Goal: Transaction & Acquisition: Register for event/course

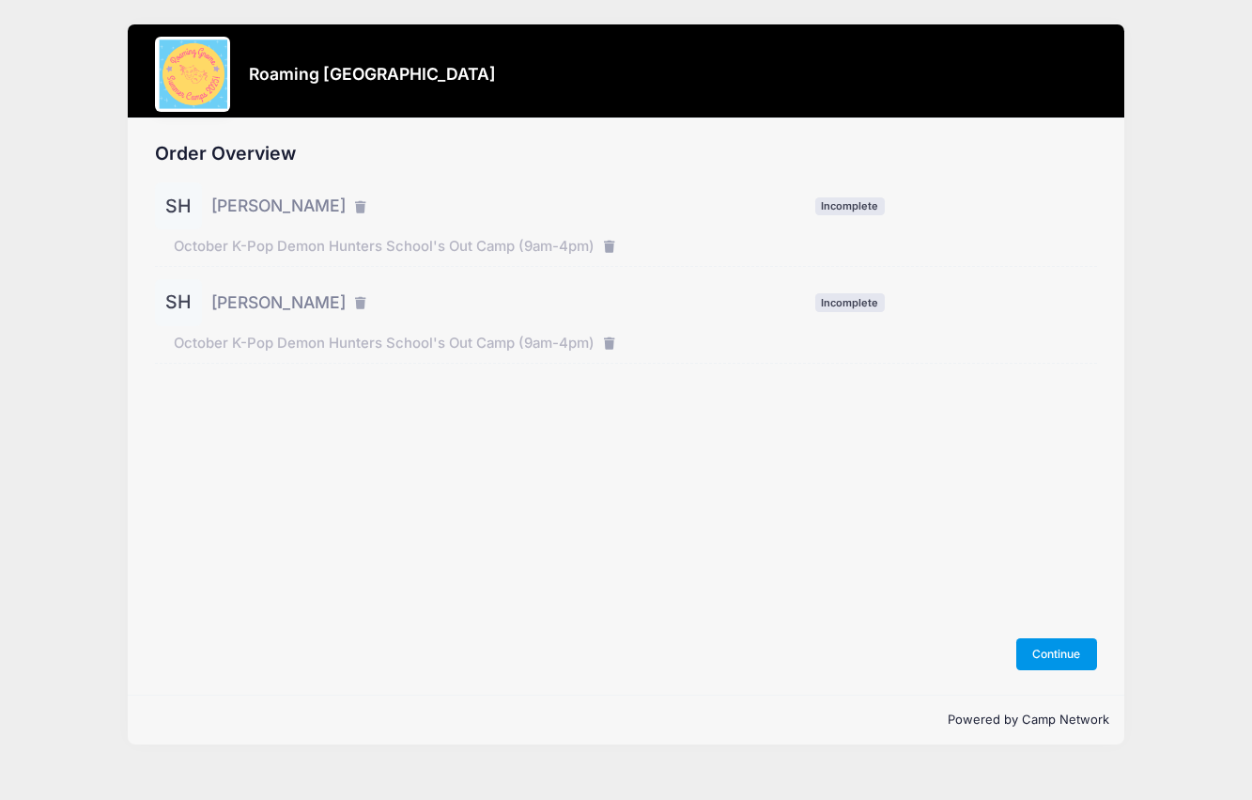
click at [1063, 645] on button "Continue" at bounding box center [1057, 654] width 81 height 32
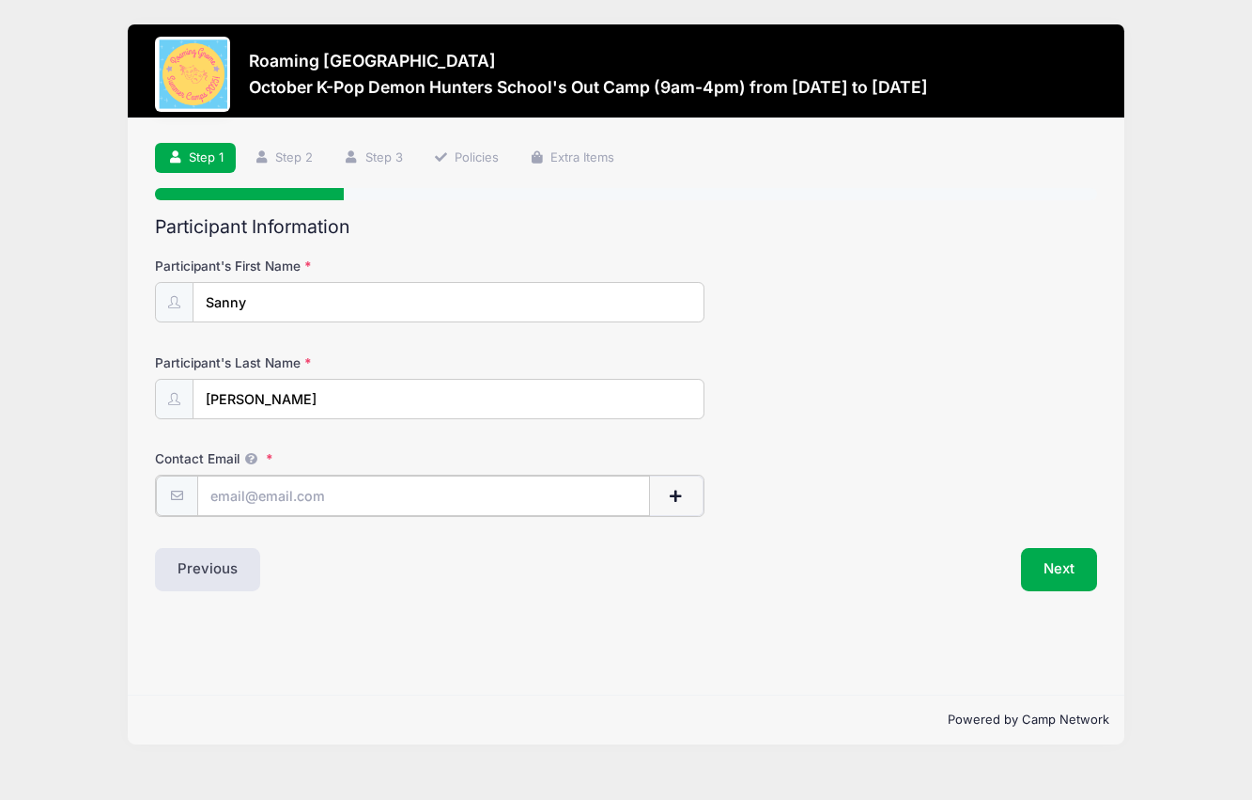
click at [503, 505] on input "Contact Email" at bounding box center [424, 495] width 454 height 40
type input "in1399@hotmail.com"
click at [1055, 567] on button "Next" at bounding box center [1059, 567] width 76 height 43
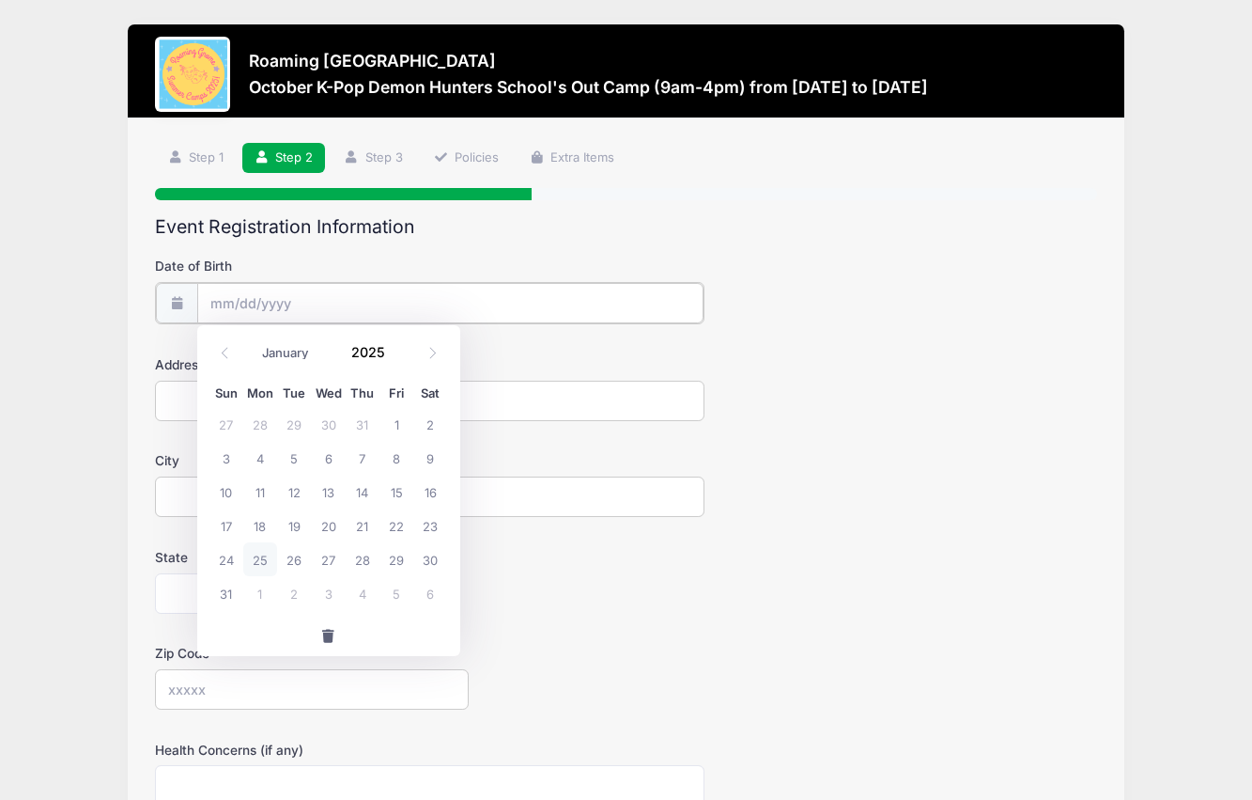
click at [277, 295] on input "Date of Birth" at bounding box center [450, 303] width 506 height 40
click at [377, 353] on input "2025" at bounding box center [373, 352] width 61 height 28
click at [396, 345] on span at bounding box center [397, 345] width 13 height 14
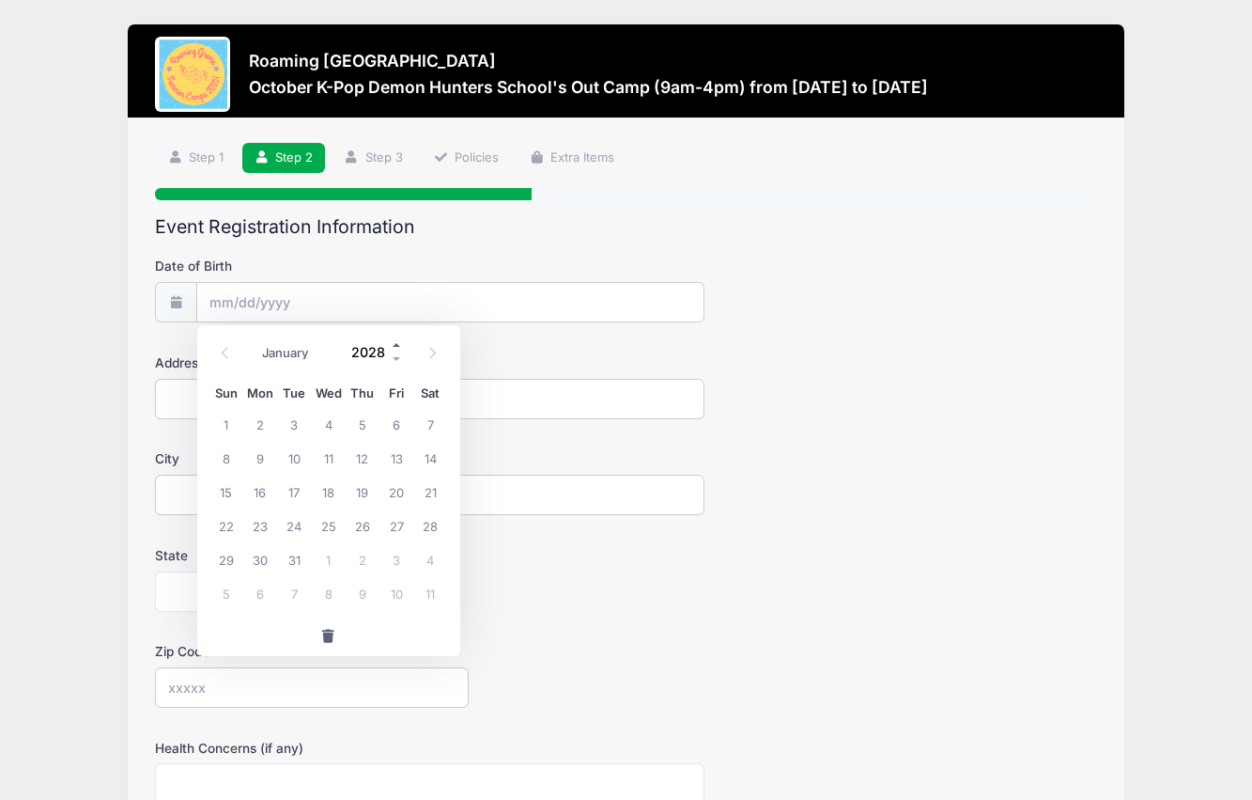
click at [396, 345] on span at bounding box center [397, 345] width 13 height 14
click at [396, 354] on span at bounding box center [397, 359] width 13 height 14
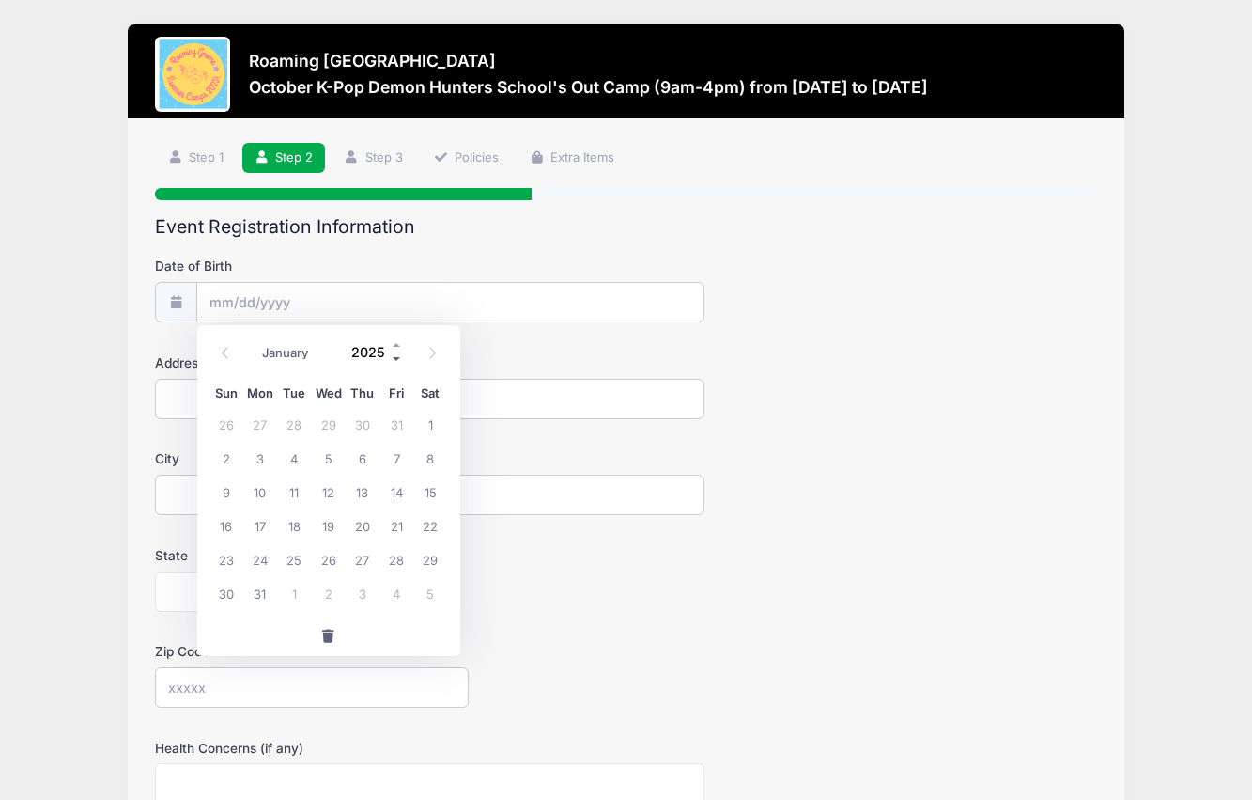
click at [396, 354] on span at bounding box center [397, 359] width 13 height 14
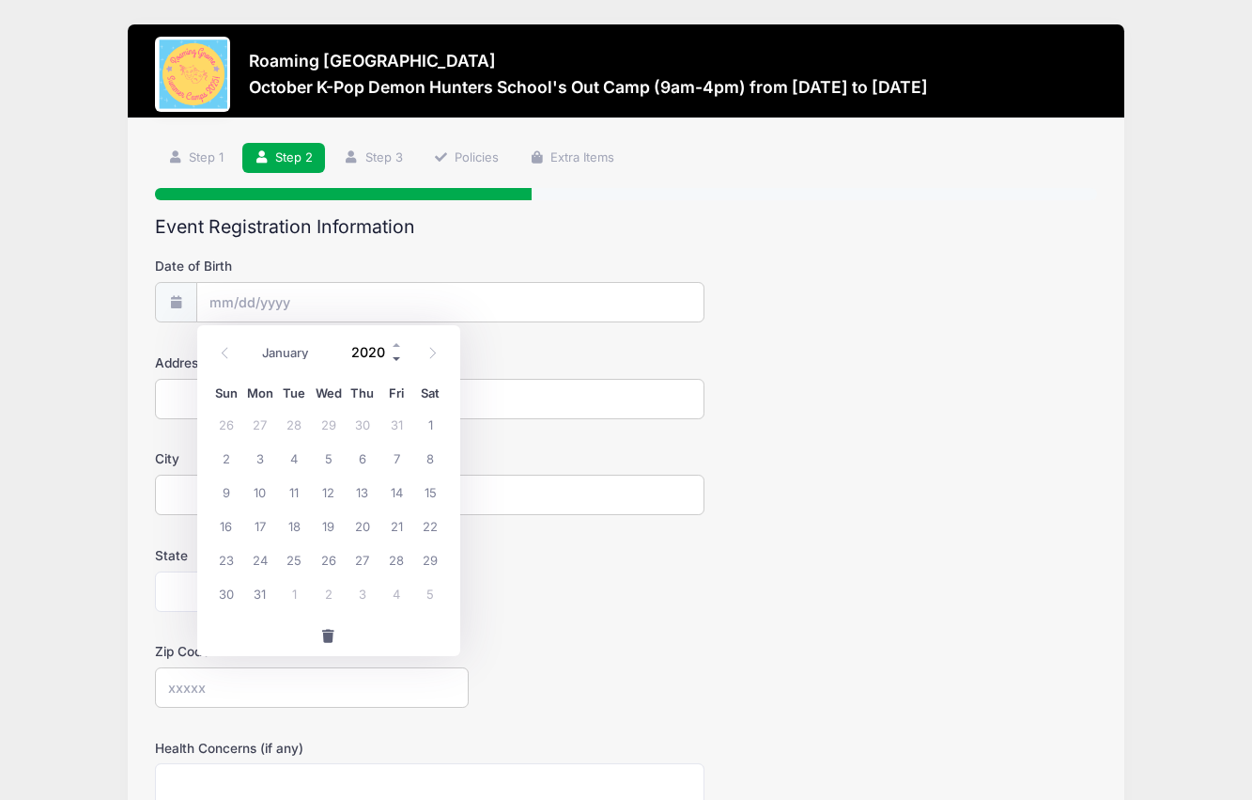
click at [396, 354] on span at bounding box center [397, 359] width 13 height 14
type input "2017"
click at [273, 365] on select "January February March April May June July August September October November De…" at bounding box center [296, 353] width 84 height 24
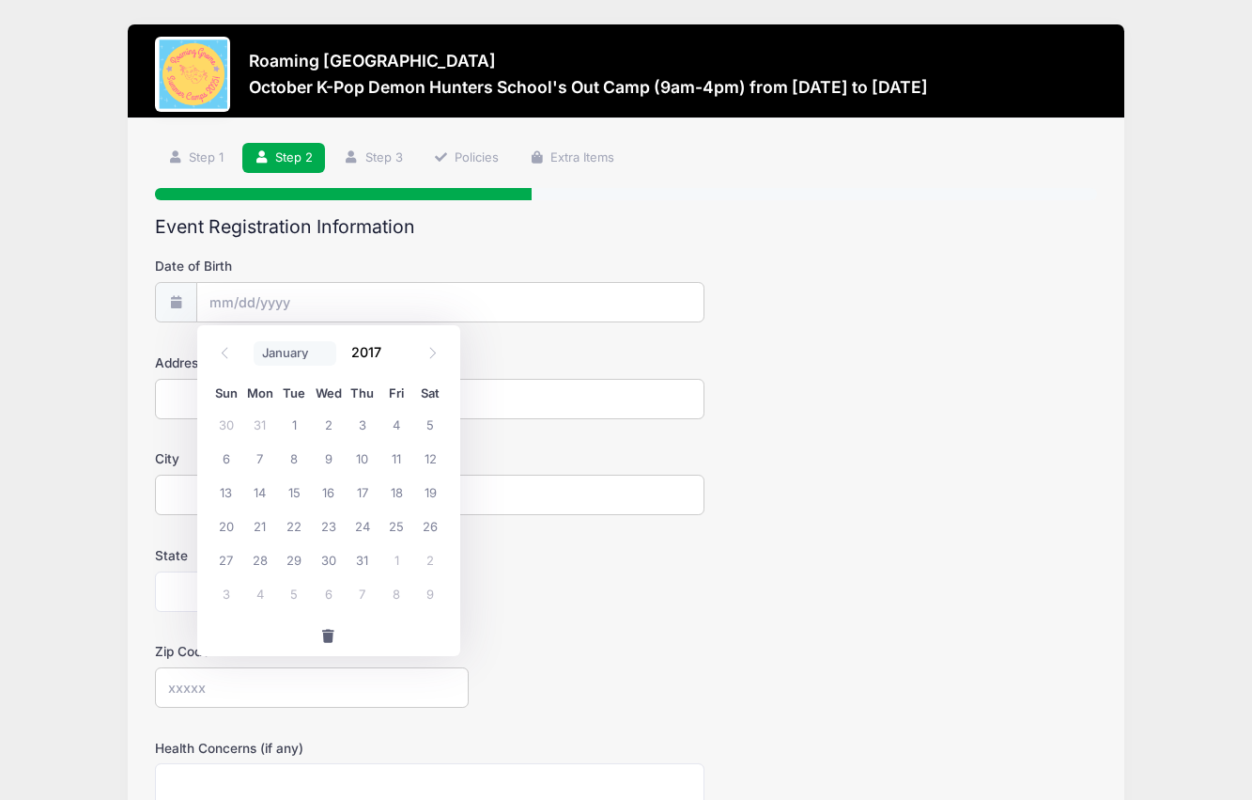
select select "2"
click at [328, 520] on span "22" at bounding box center [328, 525] width 34 height 34
type input "03/22/2017"
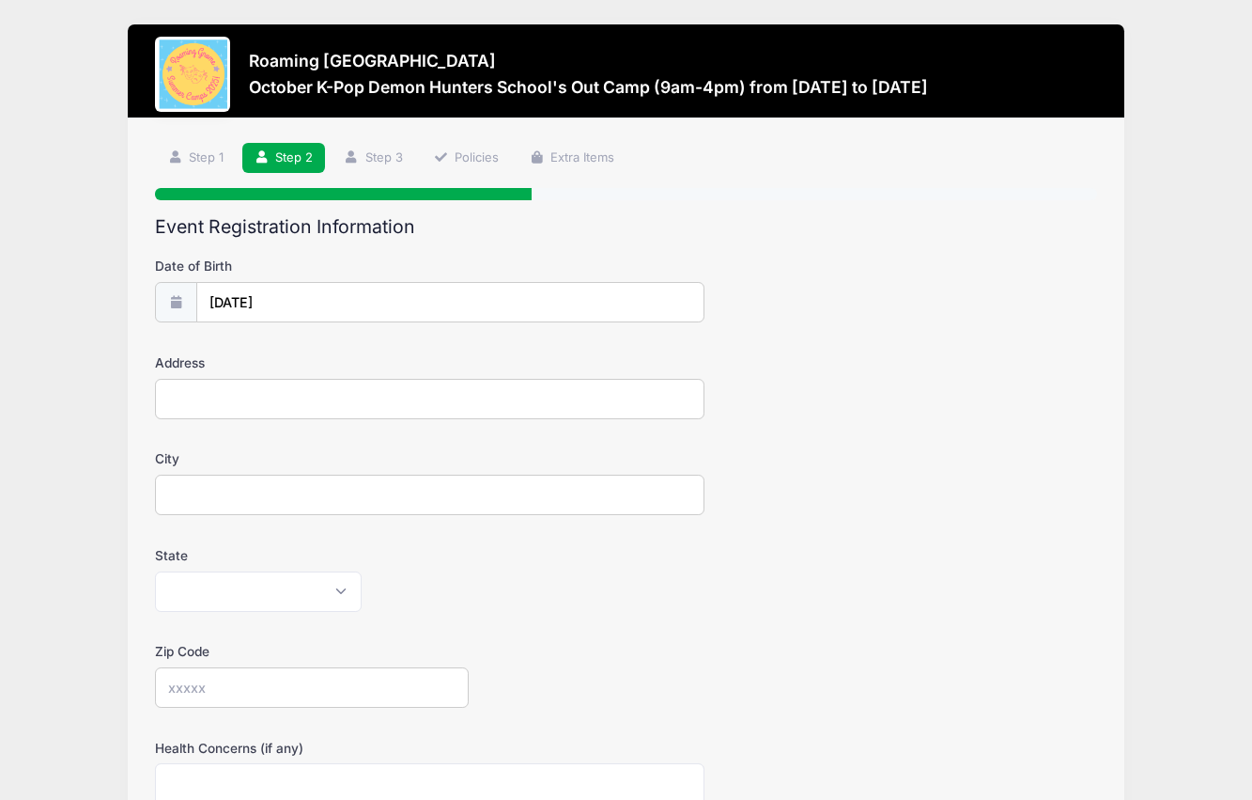
click at [308, 396] on input "Address" at bounding box center [430, 399] width 550 height 40
type input "889 N Quatar St"
click at [243, 491] on input "City" at bounding box center [430, 494] width 550 height 40
type input "Aurora"
click at [237, 609] on select "Alabama Alaska American Samoa Arizona Arkansas Armed Forces Africa Armed Forces…" at bounding box center [258, 591] width 207 height 40
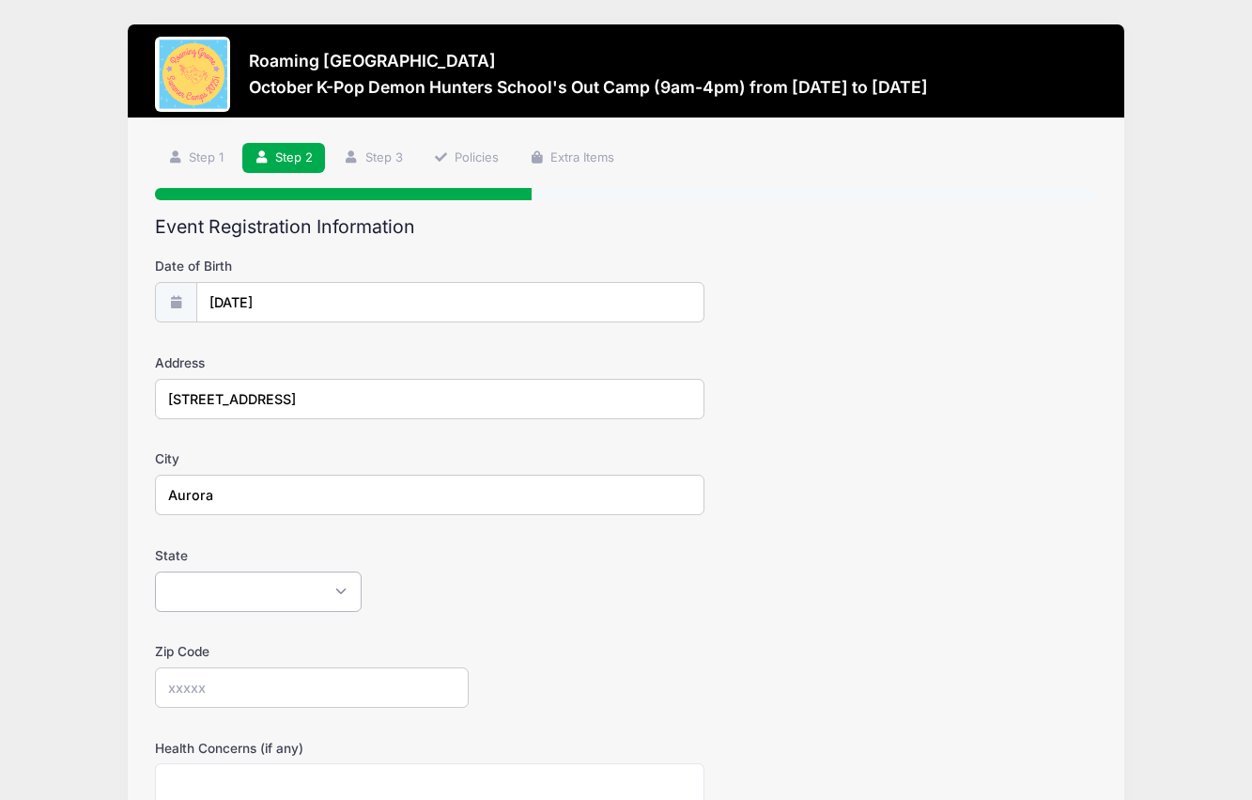
select select "CO"
click at [231, 698] on input "Zip Code" at bounding box center [312, 687] width 314 height 40
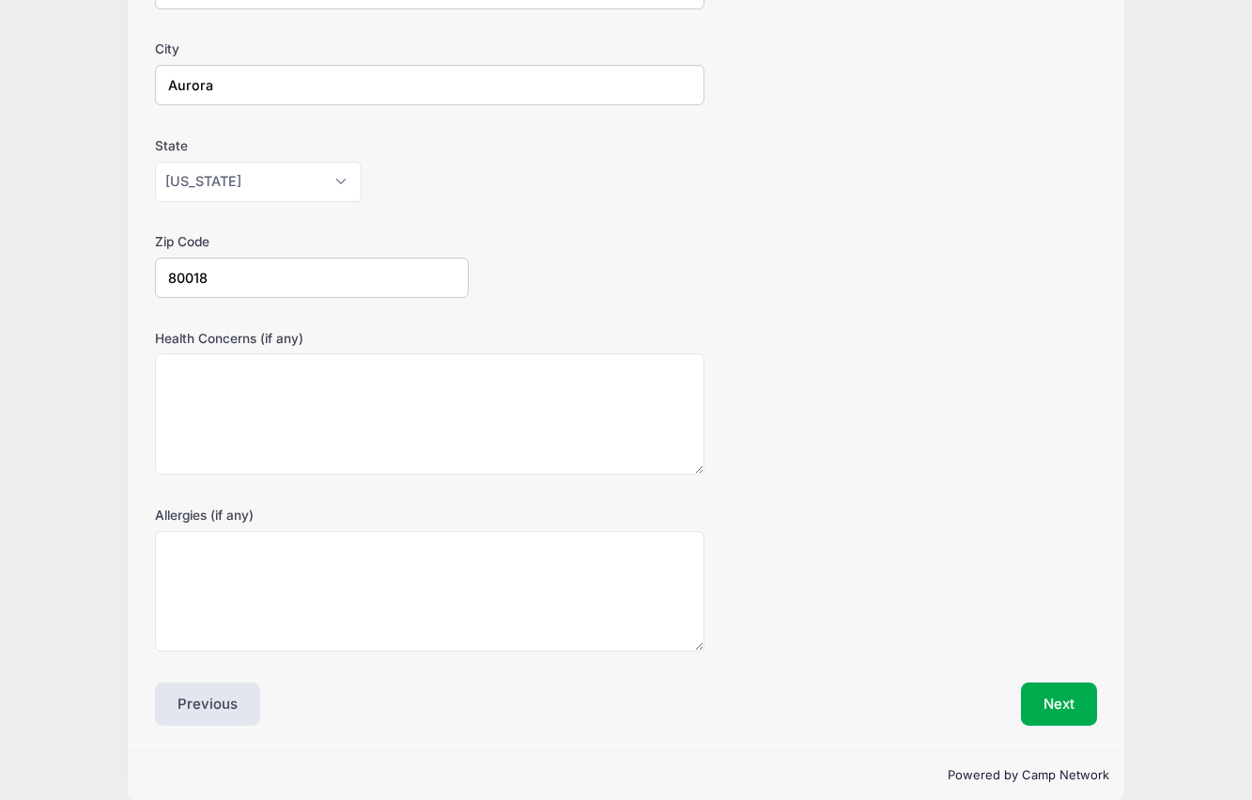
scroll to position [433, 0]
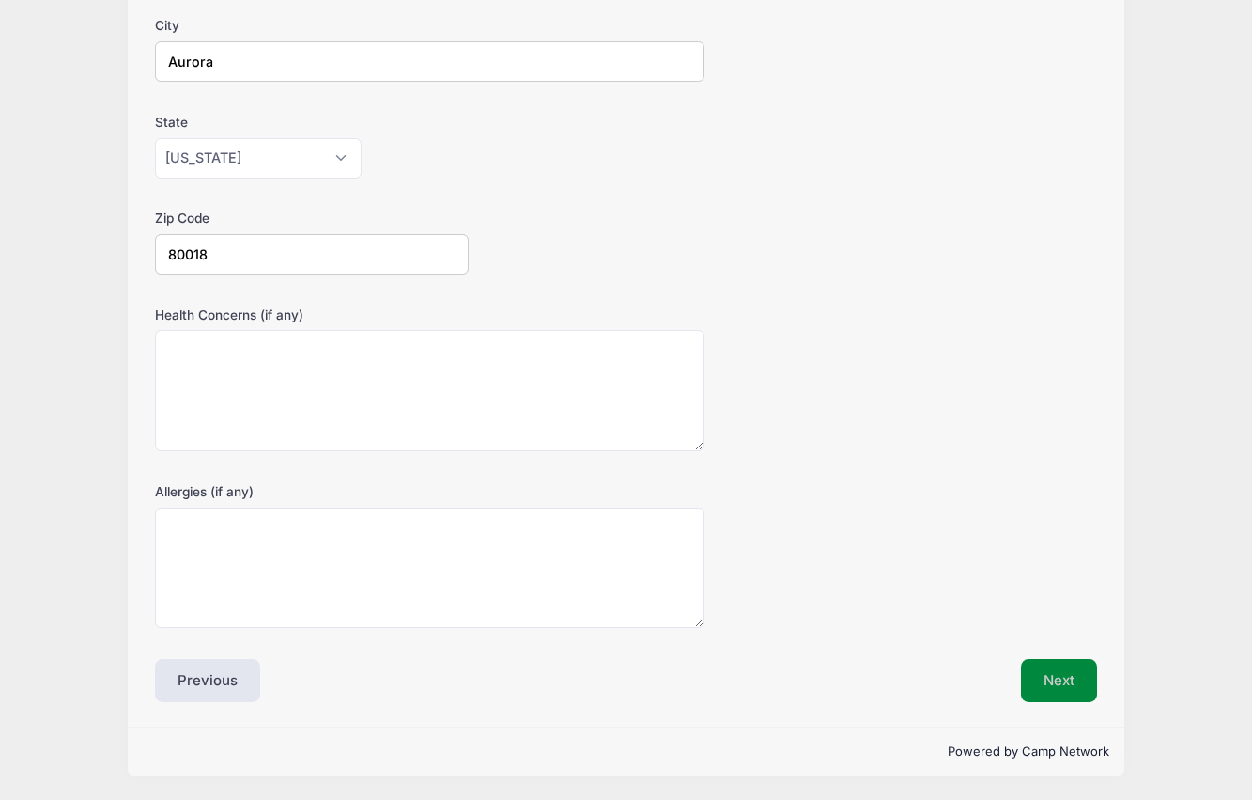
type input "80018"
click at [1024, 683] on button "Next" at bounding box center [1059, 680] width 76 height 43
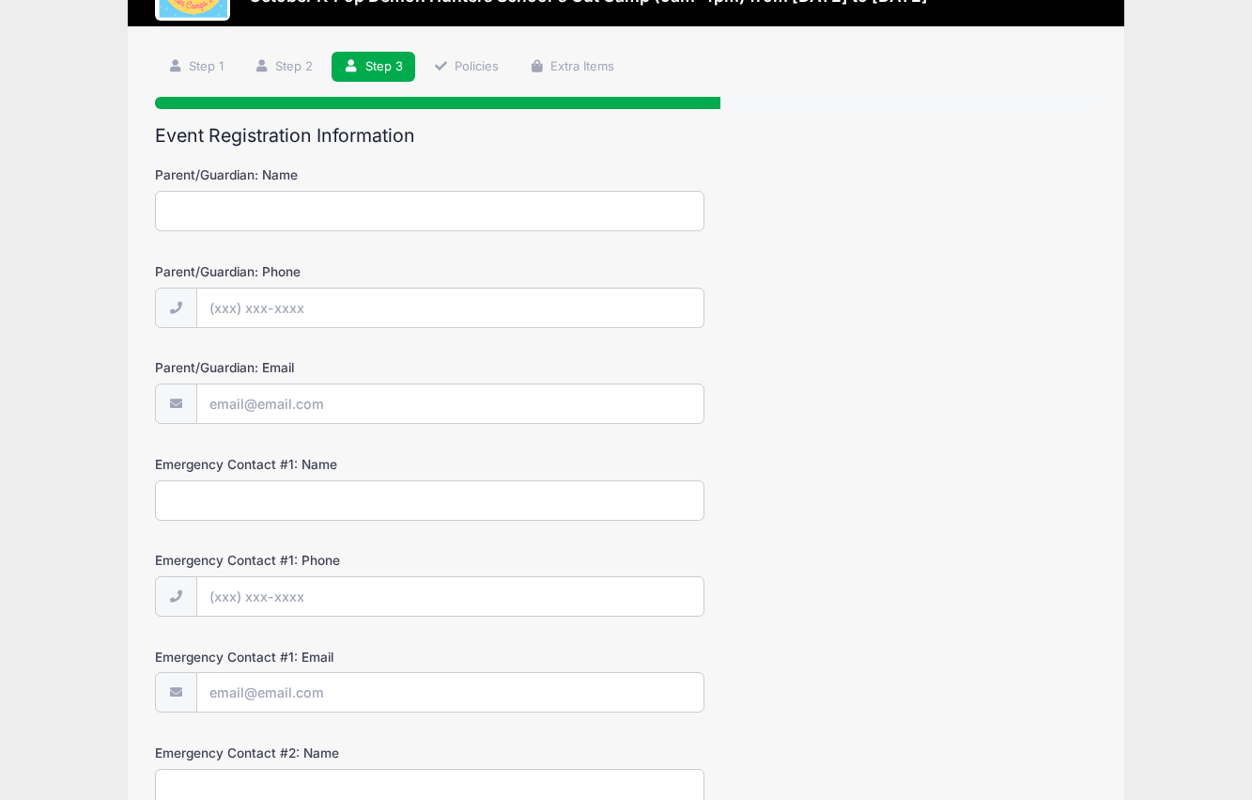
scroll to position [0, 0]
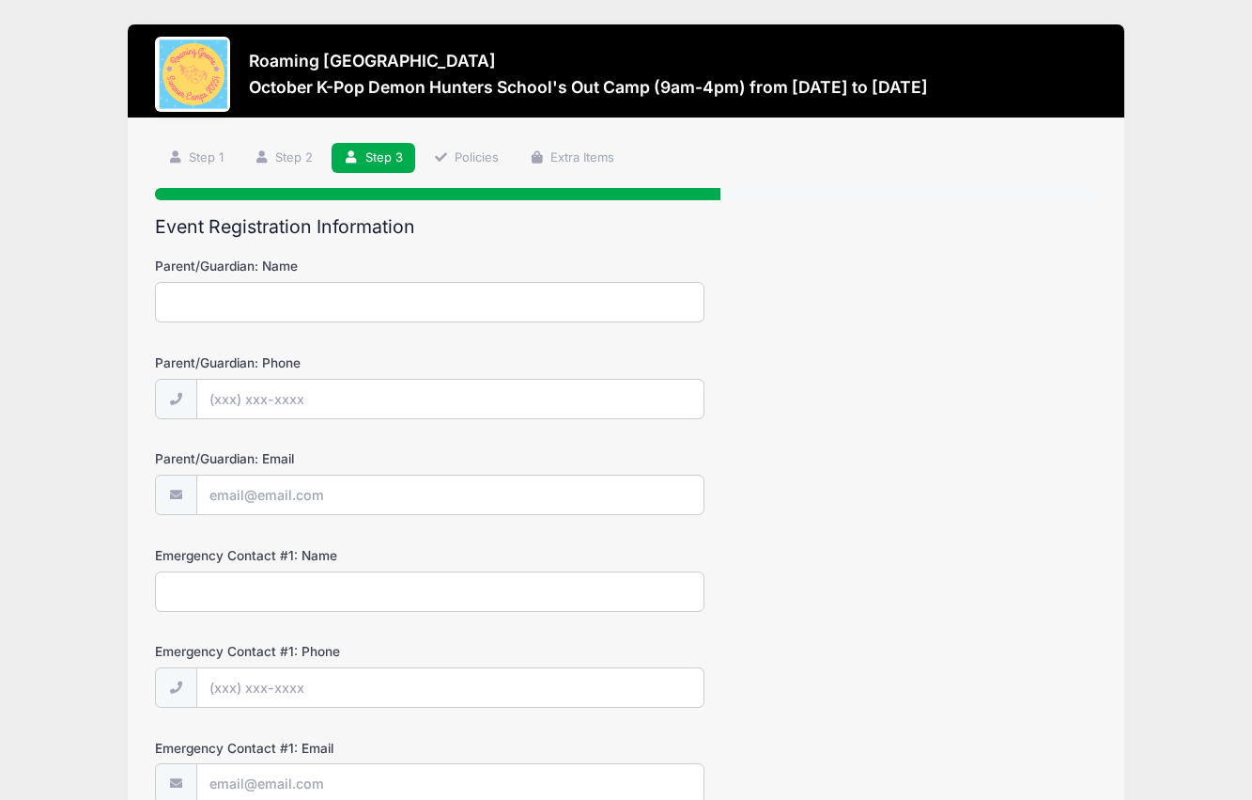
click at [245, 310] on input "Parent/Guardian: Name" at bounding box center [430, 302] width 550 height 40
type input "Hsin-Ying Lin"
click at [235, 385] on input "Parent/Guardian: Phone" at bounding box center [450, 400] width 506 height 40
type input "(240) 440-3296"
click at [223, 509] on input "Parent/Guardian: Email" at bounding box center [450, 495] width 506 height 40
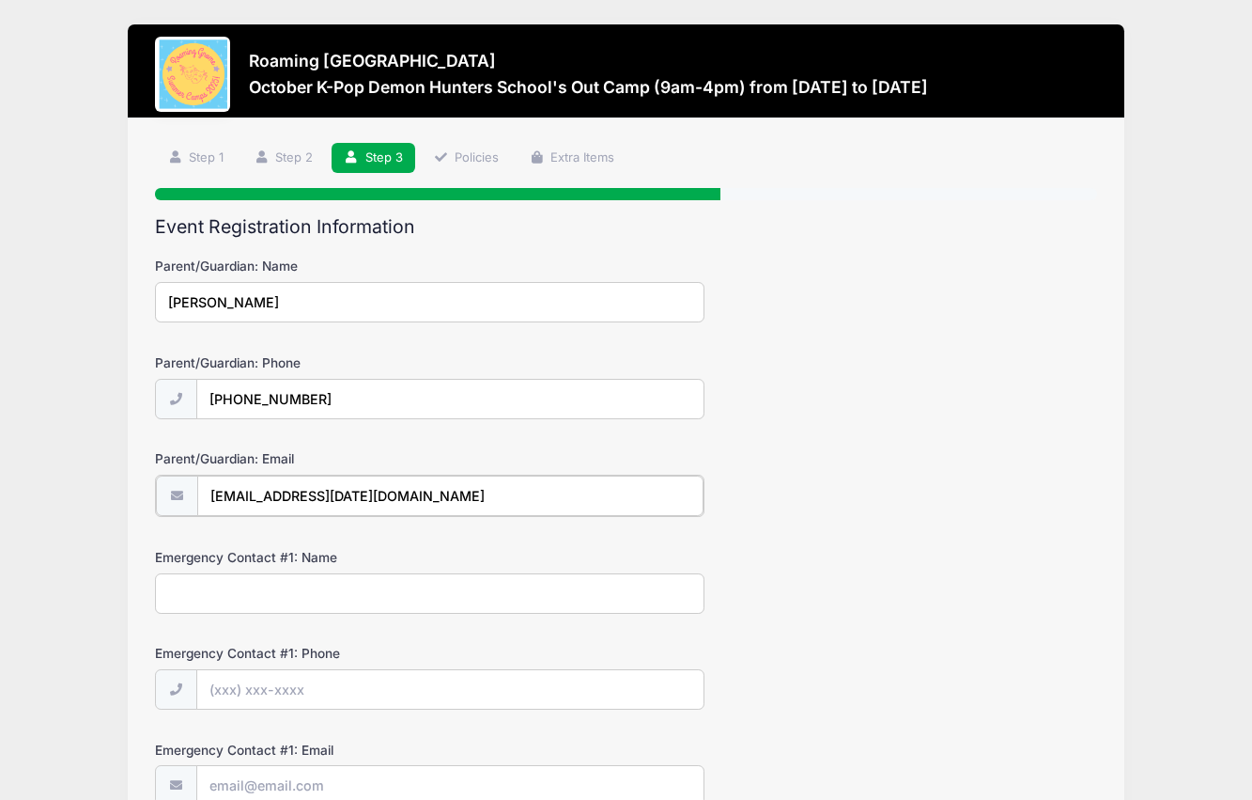
type input "[EMAIL_ADDRESS][DATE][DOMAIN_NAME]"
click at [170, 598] on input "Emergency Contact #1: Name" at bounding box center [430, 591] width 550 height 40
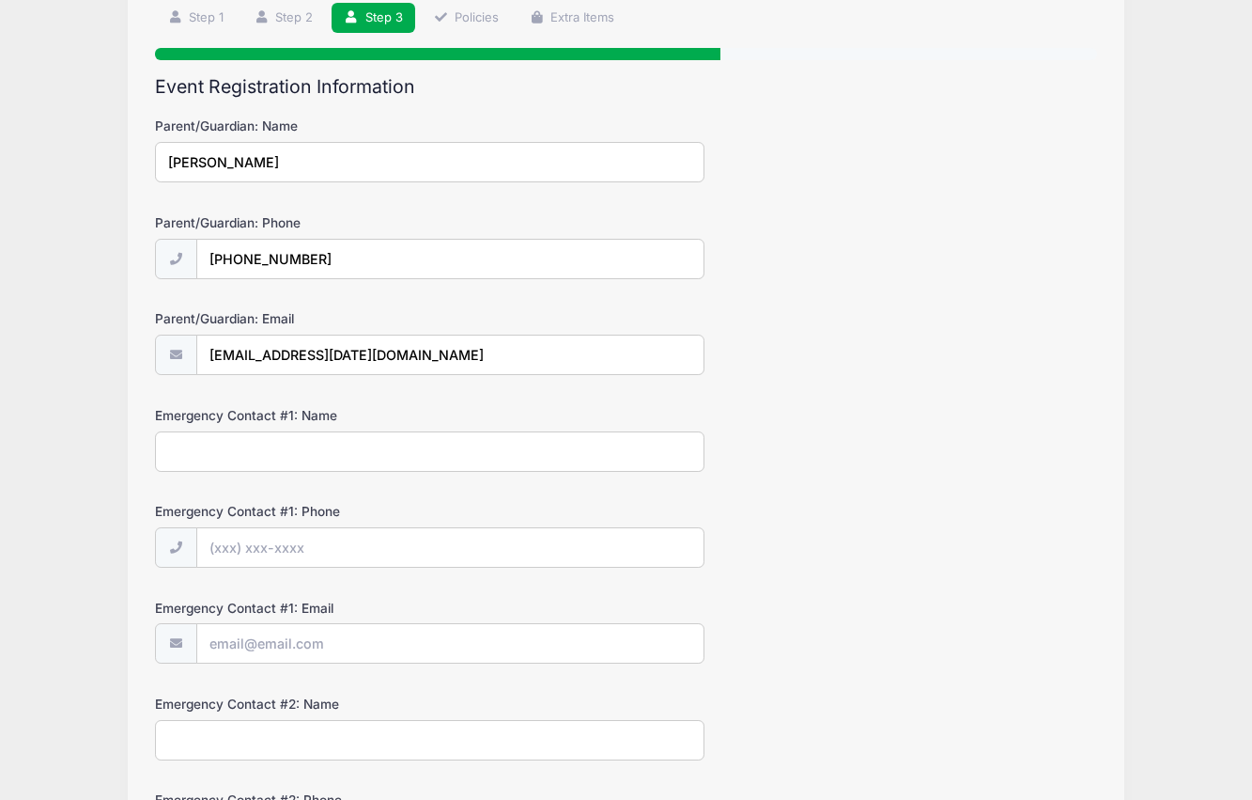
scroll to position [143, 0]
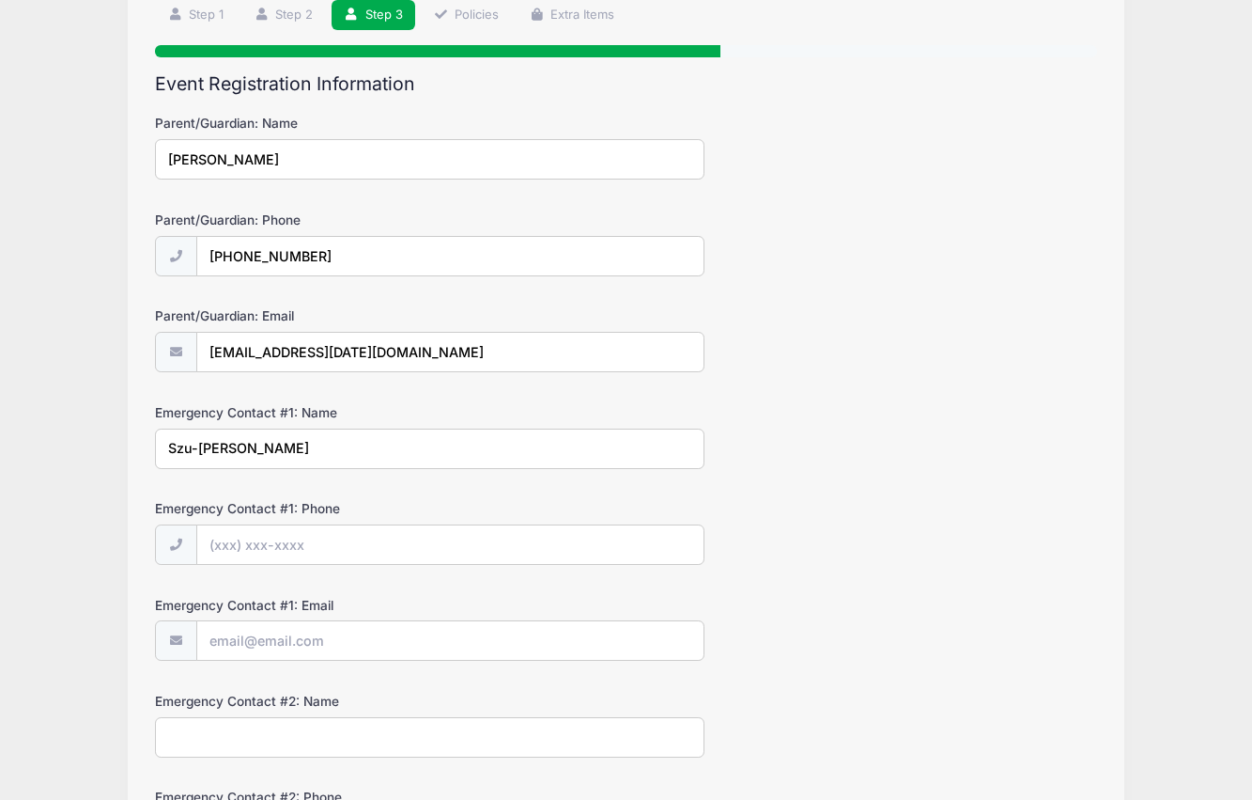
type input "Szu-Wei Huang"
click at [238, 544] on input "Emergency Contact #1: Phone" at bounding box center [450, 545] width 506 height 40
type input "(240) 440-1265"
click at [229, 641] on input "Emergency Contact #1: Email" at bounding box center [450, 641] width 506 height 40
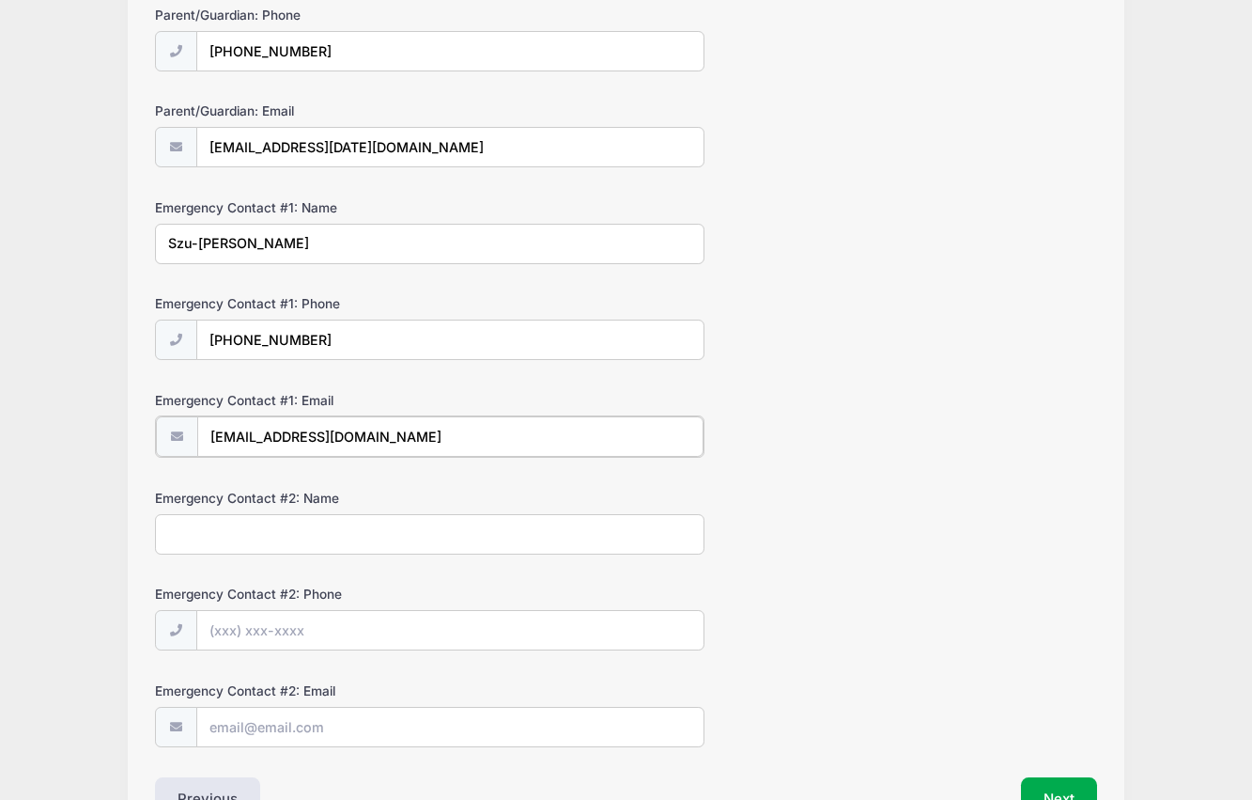
scroll to position [466, 0]
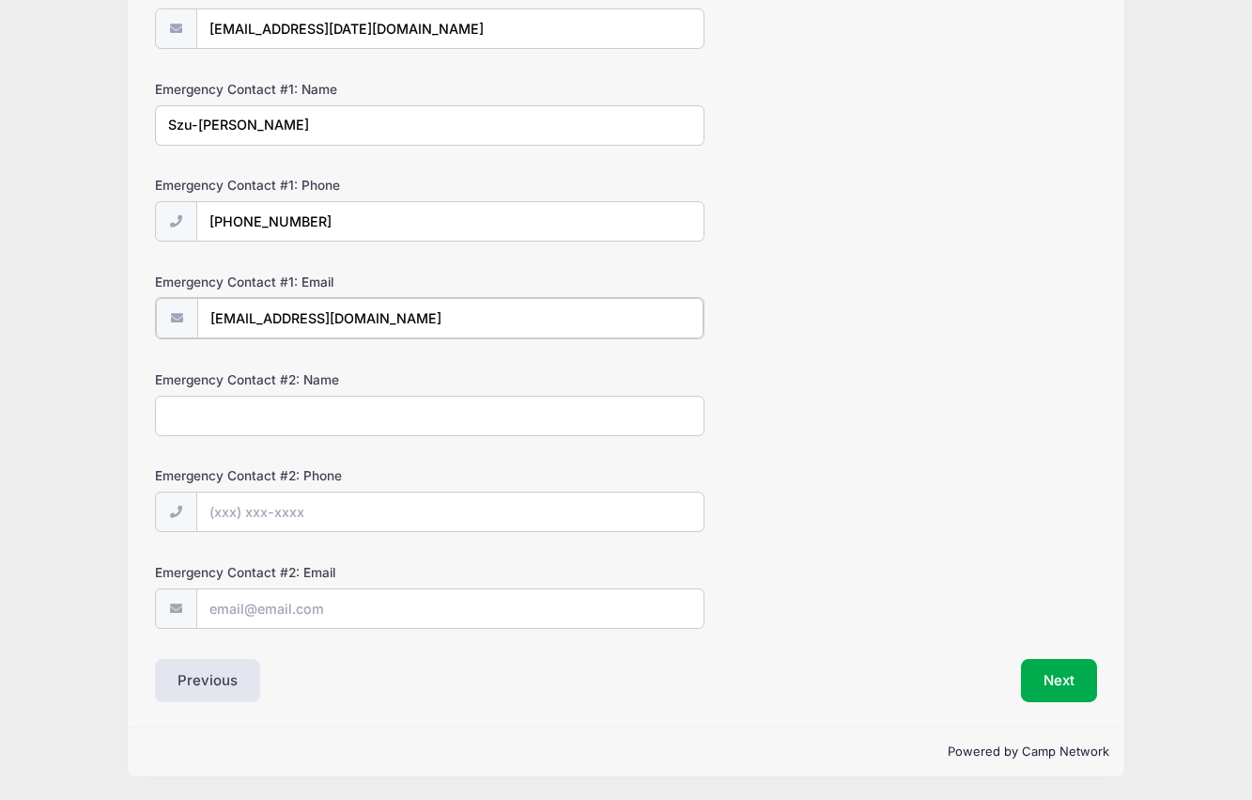
type input "never60814@gmail.com"
click at [208, 421] on input "Emergency Contact #2: Name" at bounding box center [430, 415] width 550 height 40
click at [1063, 685] on button "Next" at bounding box center [1059, 680] width 76 height 43
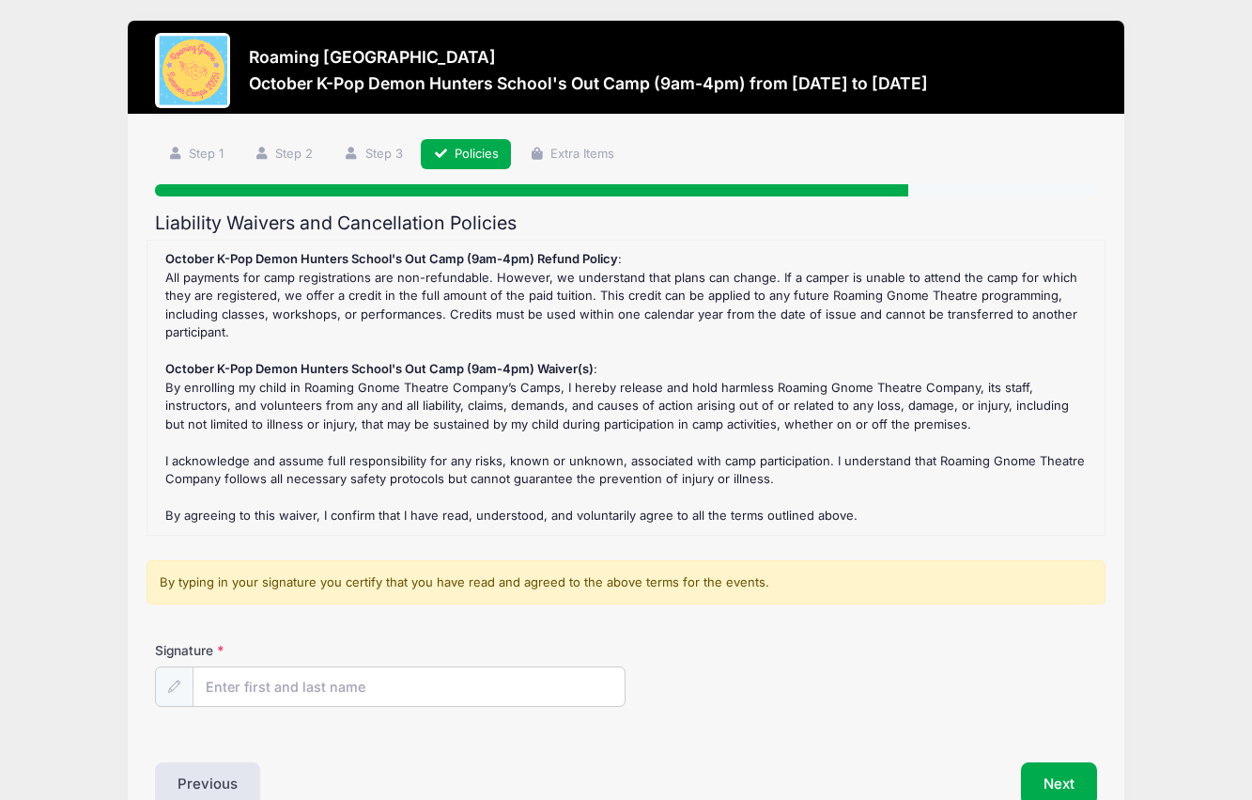
scroll to position [0, 0]
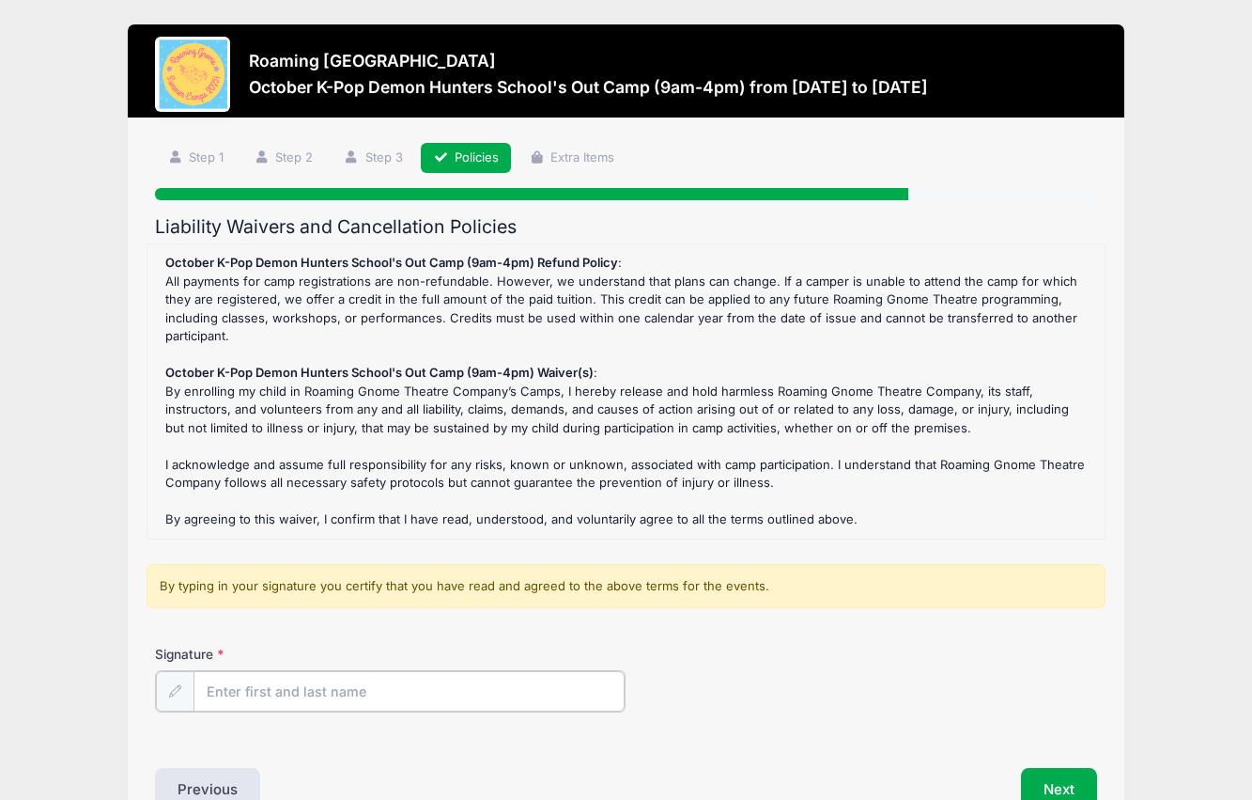
click at [268, 691] on input "Signature" at bounding box center [409, 691] width 431 height 40
click at [165, 695] on div at bounding box center [174, 690] width 39 height 40
click at [213, 685] on input "Signature" at bounding box center [409, 691] width 431 height 40
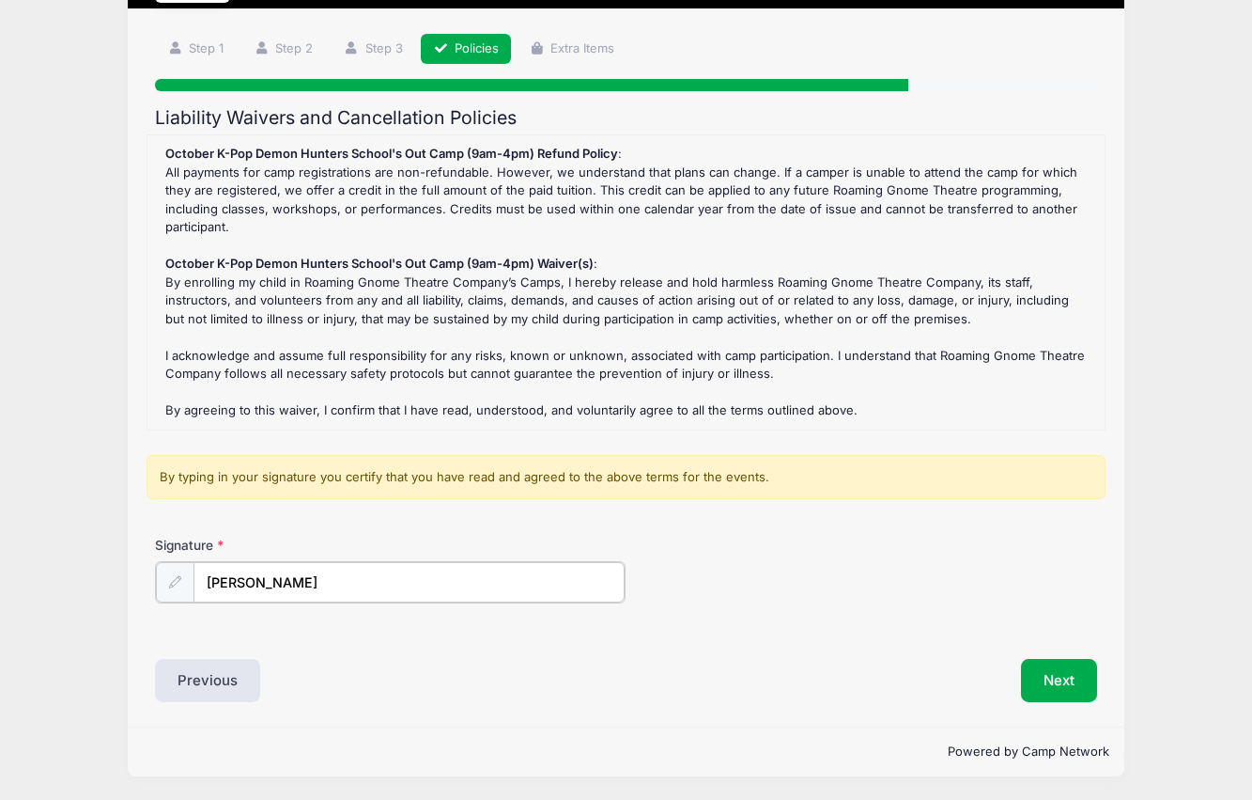
type input "Hsin-Ying Lin"
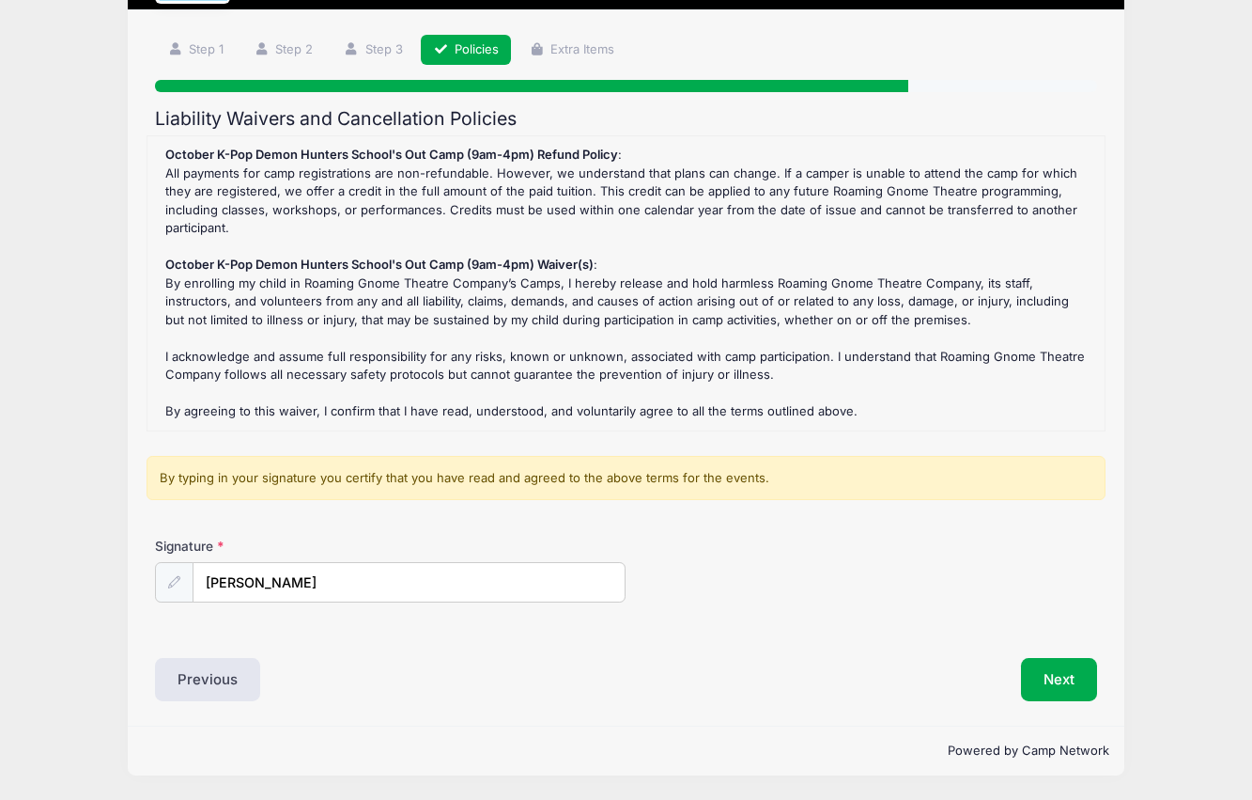
click at [1103, 665] on div "Next" at bounding box center [866, 679] width 480 height 43
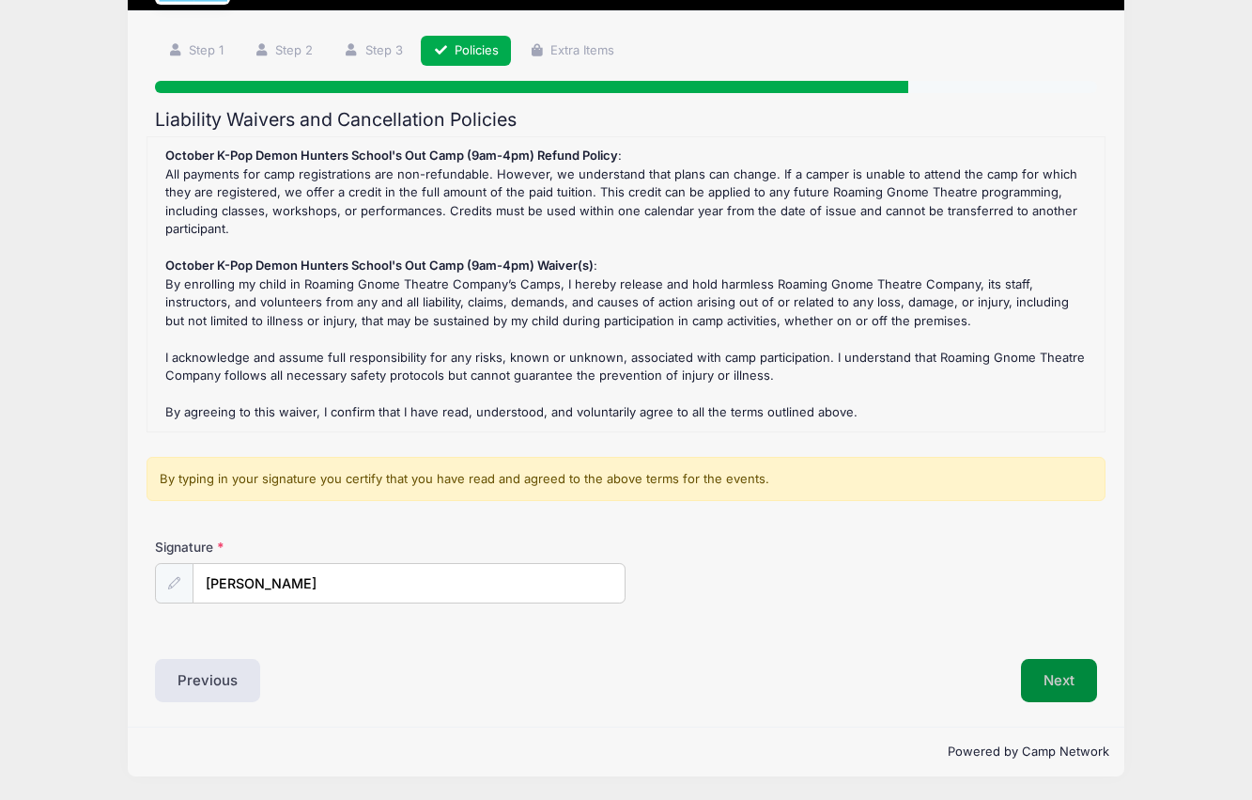
click at [1071, 676] on button "Next" at bounding box center [1059, 680] width 76 height 43
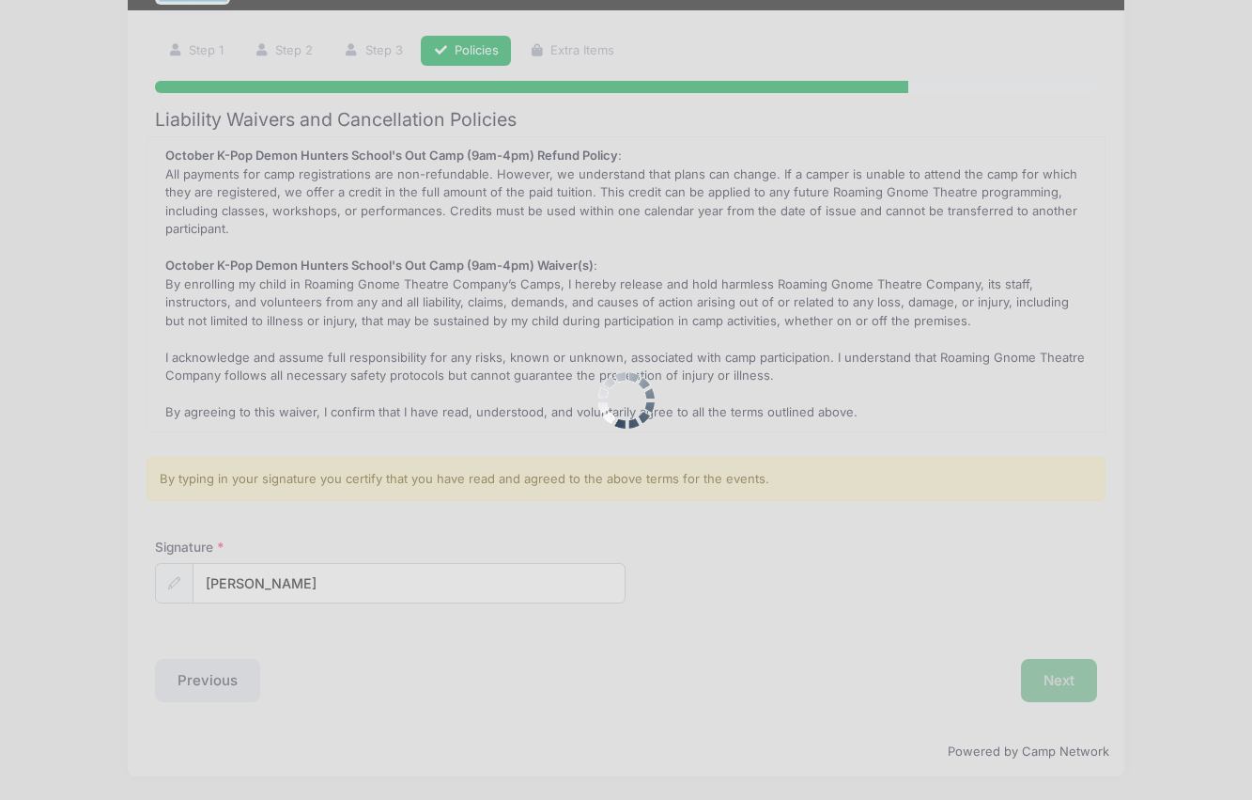
scroll to position [0, 0]
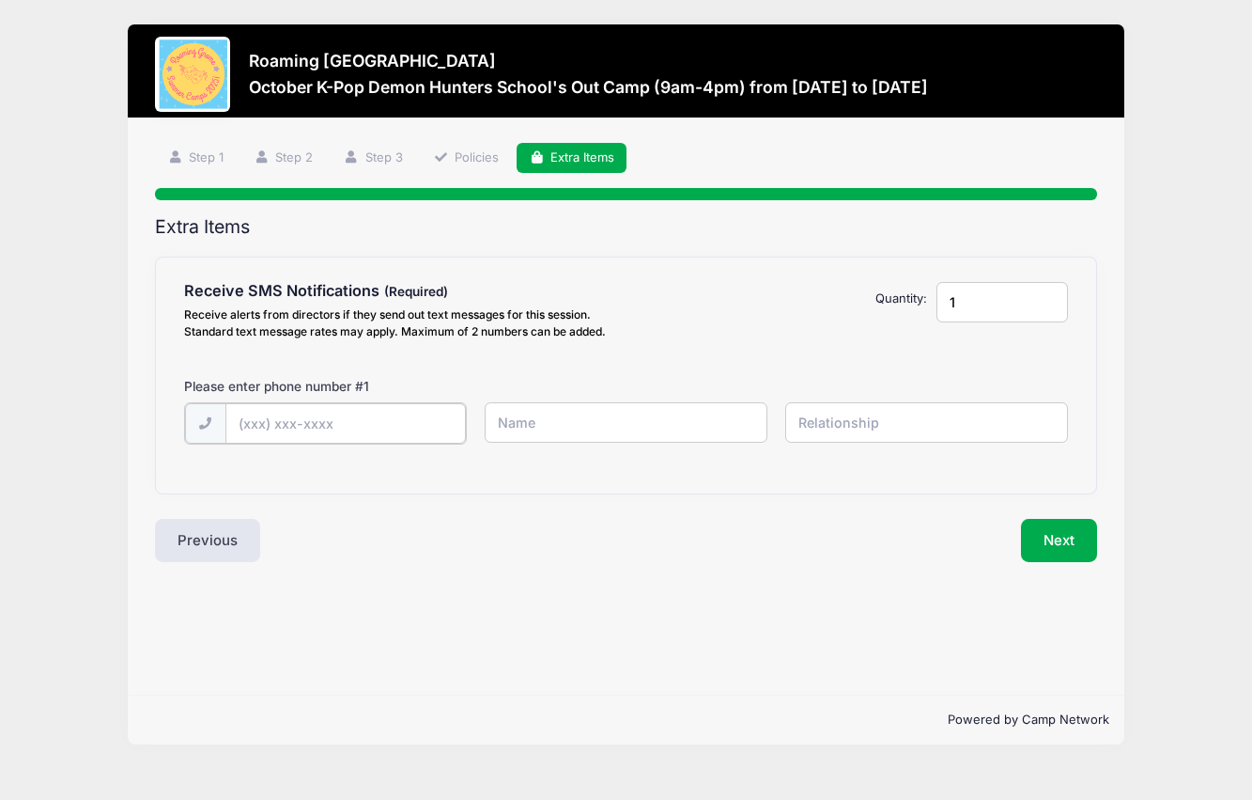
click at [0, 0] on input "text" at bounding box center [0, 0] width 0 height 0
type input "(240) 440-3296"
click at [0, 0] on input "text" at bounding box center [0, 0] width 0 height 0
type input "Hsin-Ying"
click at [0, 0] on input "text" at bounding box center [0, 0] width 0 height 0
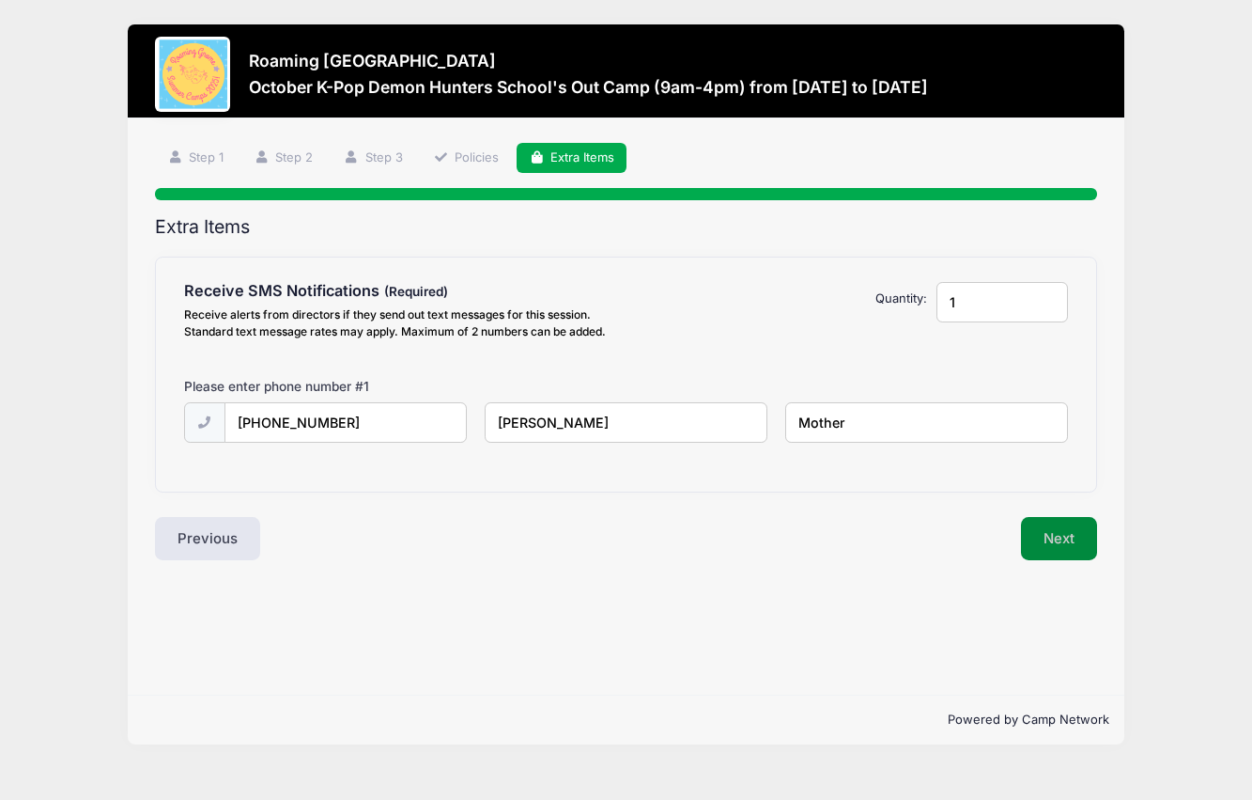
type input "Mother"
click at [1068, 544] on button "Next" at bounding box center [1059, 538] width 76 height 43
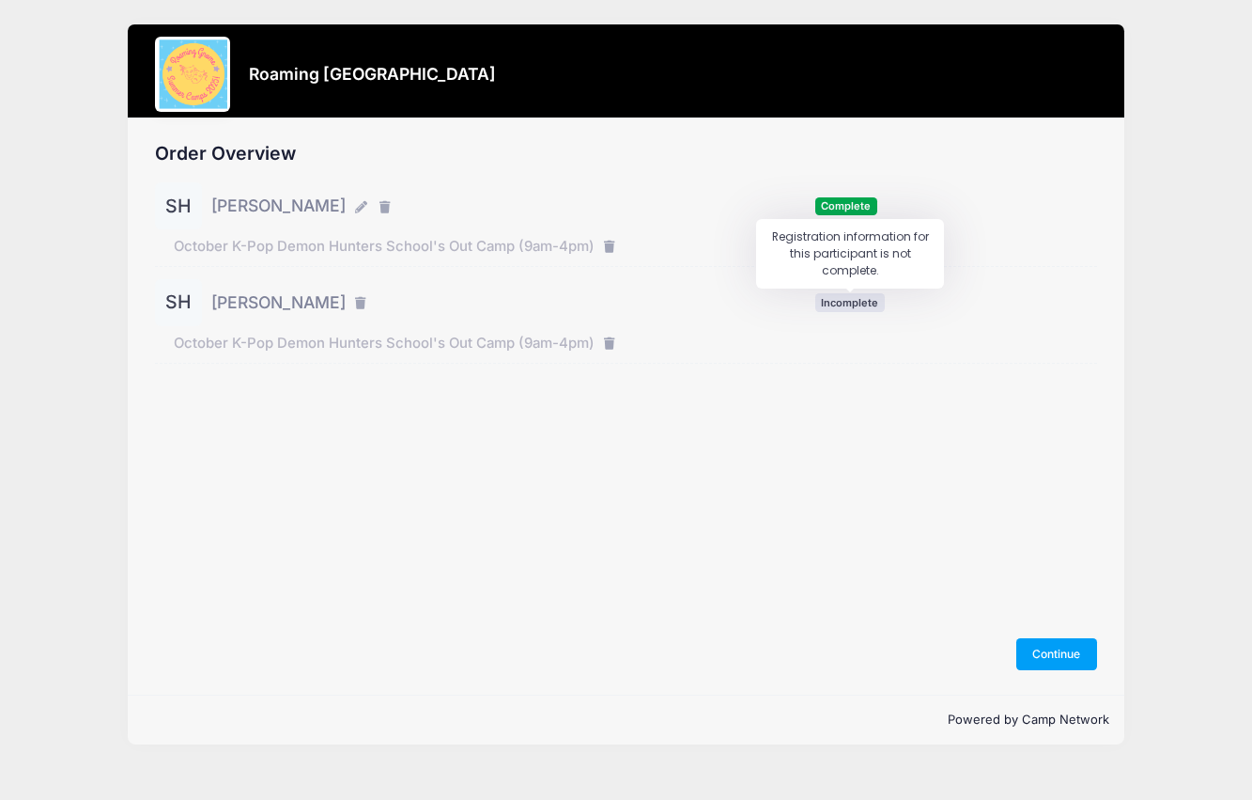
click at [850, 304] on span "Incomplete" at bounding box center [850, 302] width 70 height 18
click at [1063, 652] on button "Continue" at bounding box center [1057, 654] width 81 height 32
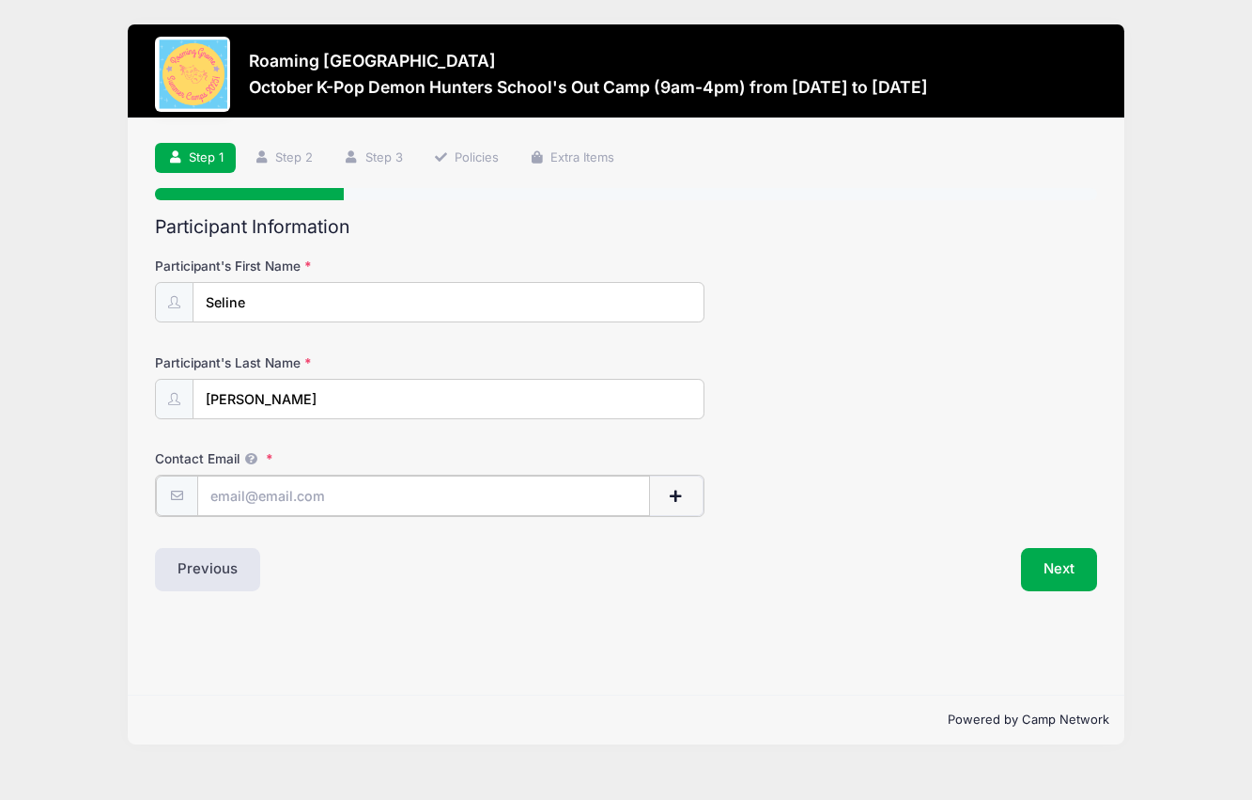
click at [240, 500] on input "Contact Email" at bounding box center [424, 495] width 454 height 40
type input "in1399@hotmail.com"
click at [1051, 567] on button "Next" at bounding box center [1059, 567] width 76 height 43
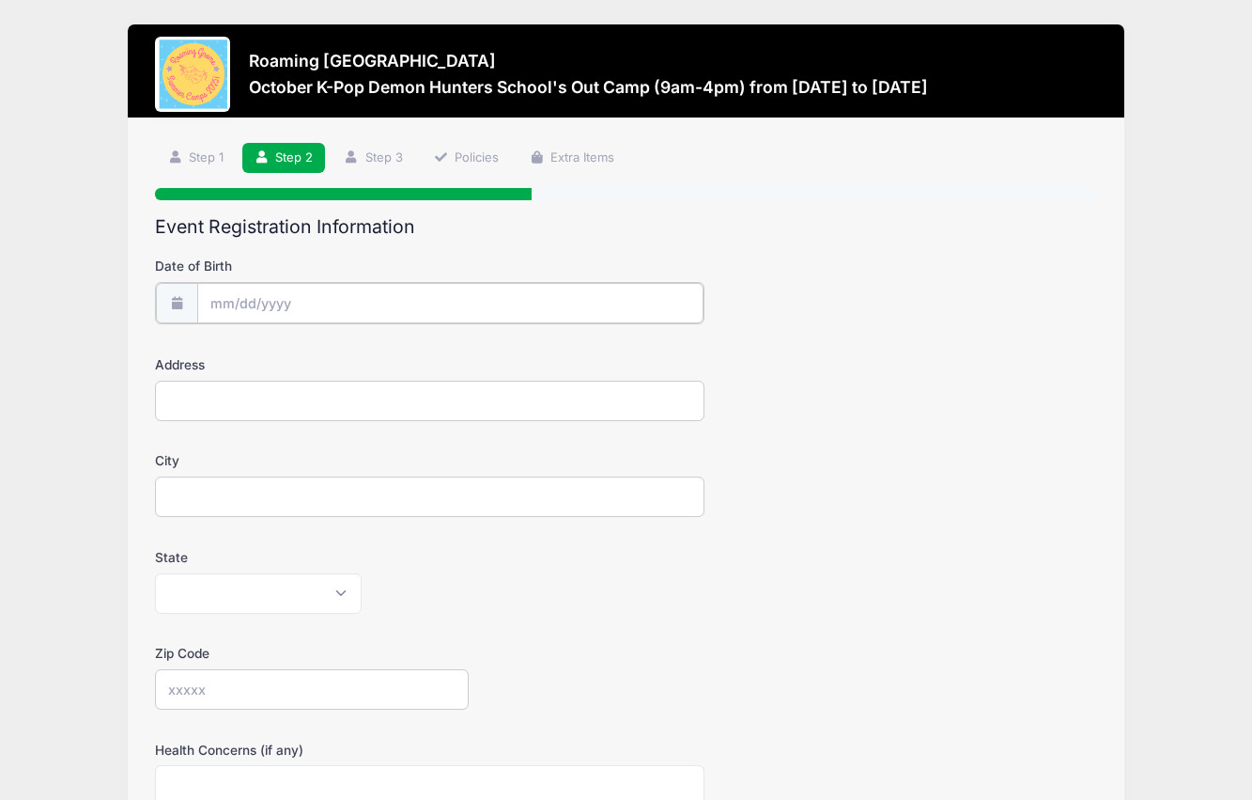
click at [302, 295] on input "Date of Birth" at bounding box center [450, 303] width 506 height 40
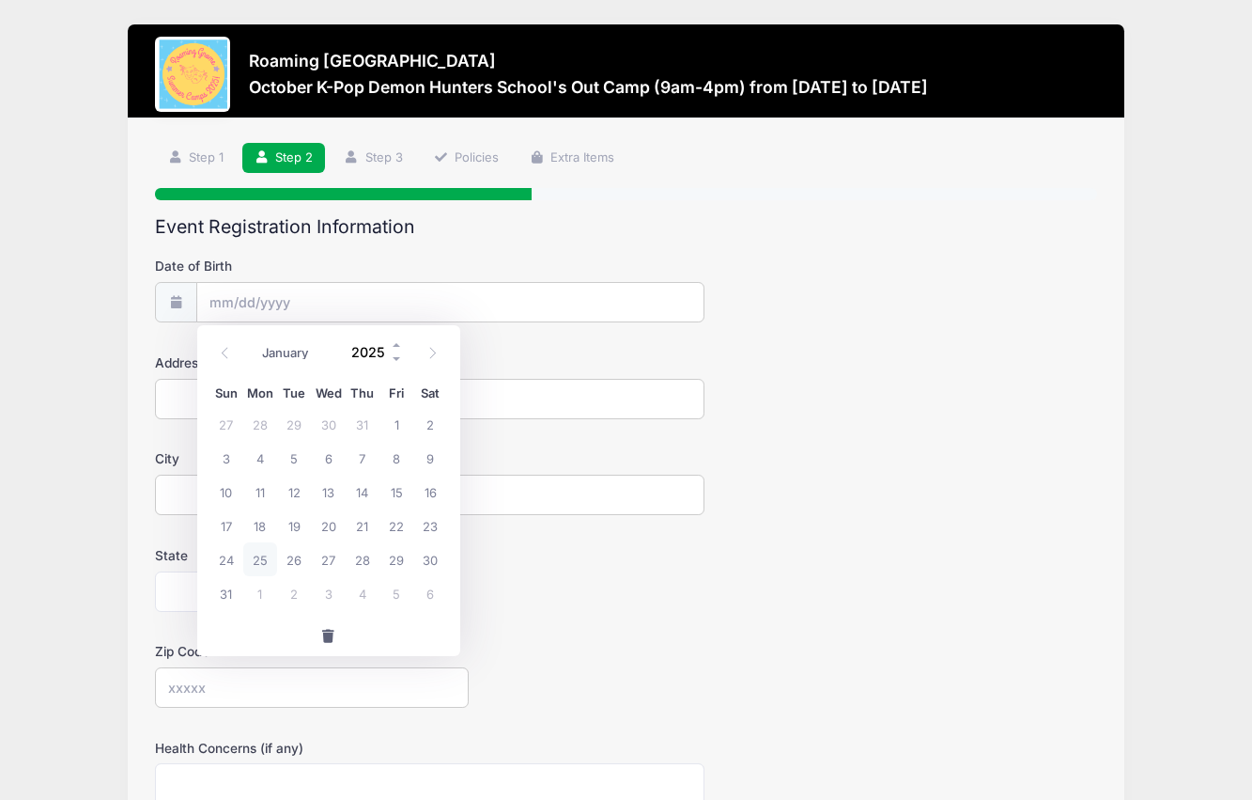
click at [377, 349] on input "2025" at bounding box center [373, 352] width 61 height 28
click at [392, 360] on span at bounding box center [397, 359] width 13 height 14
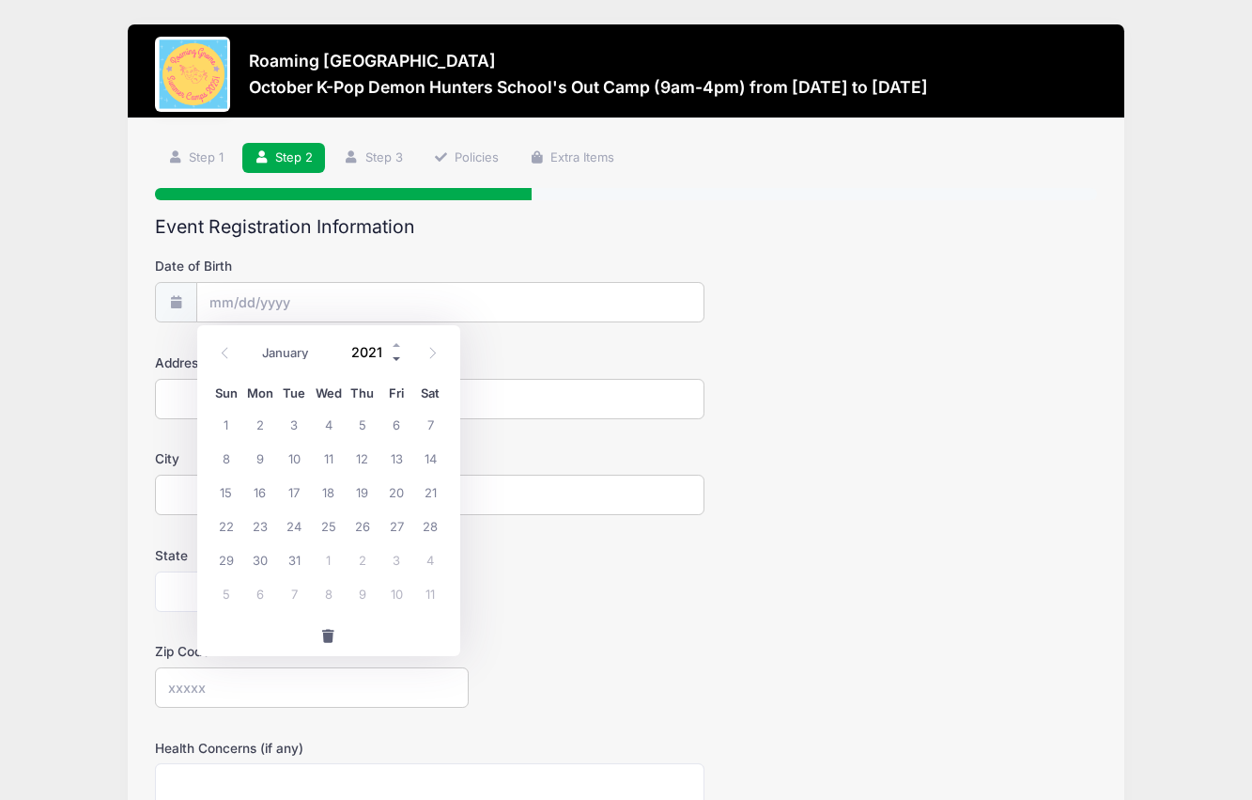
click at [392, 360] on span at bounding box center [397, 359] width 13 height 14
type input "2019"
click at [273, 360] on select "January February March April May June July August September October November De…" at bounding box center [296, 353] width 84 height 24
select select "4"
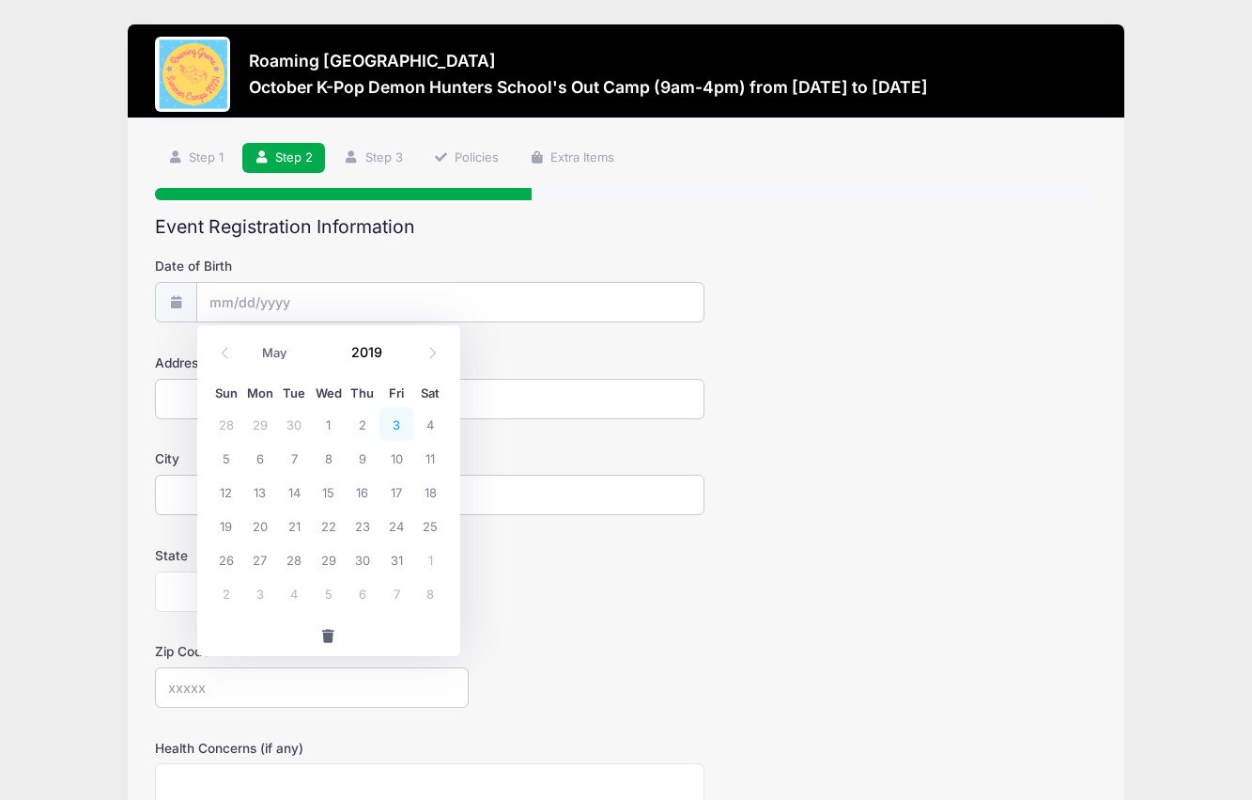
click at [400, 427] on span "3" at bounding box center [397, 424] width 34 height 34
type input "05/03/2019"
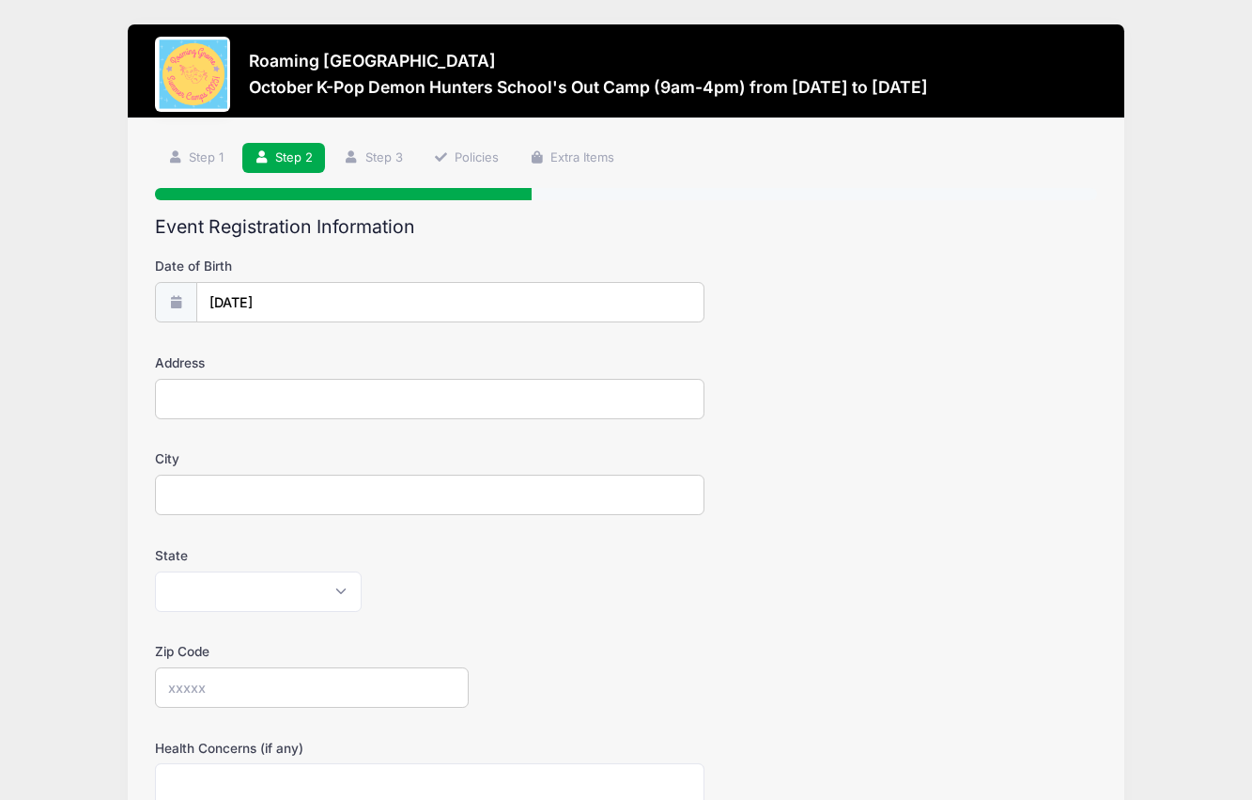
click at [255, 390] on input "Address" at bounding box center [430, 399] width 550 height 40
type input "889 N Quatar St"
click at [235, 496] on input "City" at bounding box center [430, 494] width 550 height 40
type input "Aurora"
click at [240, 592] on select "Alabama Alaska American Samoa Arizona Arkansas Armed Forces Africa Armed Forces…" at bounding box center [258, 591] width 207 height 40
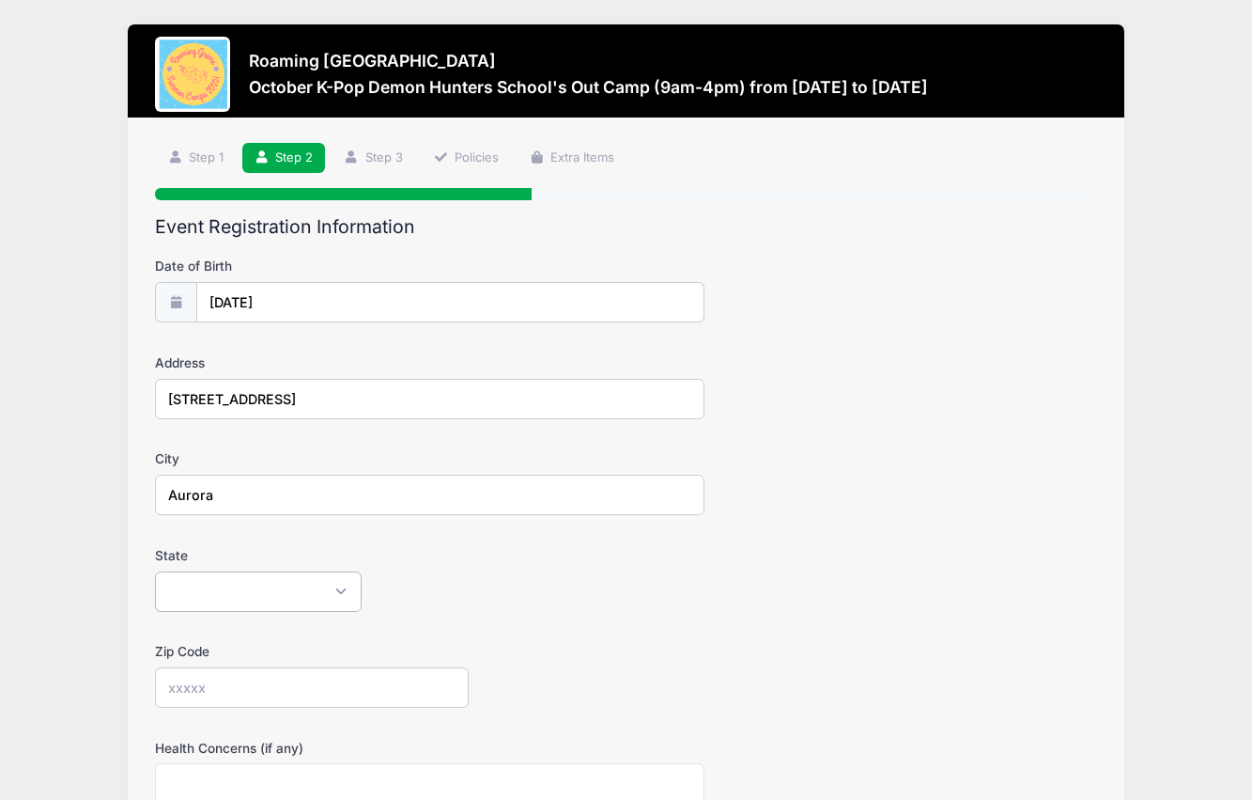
select select "CO"
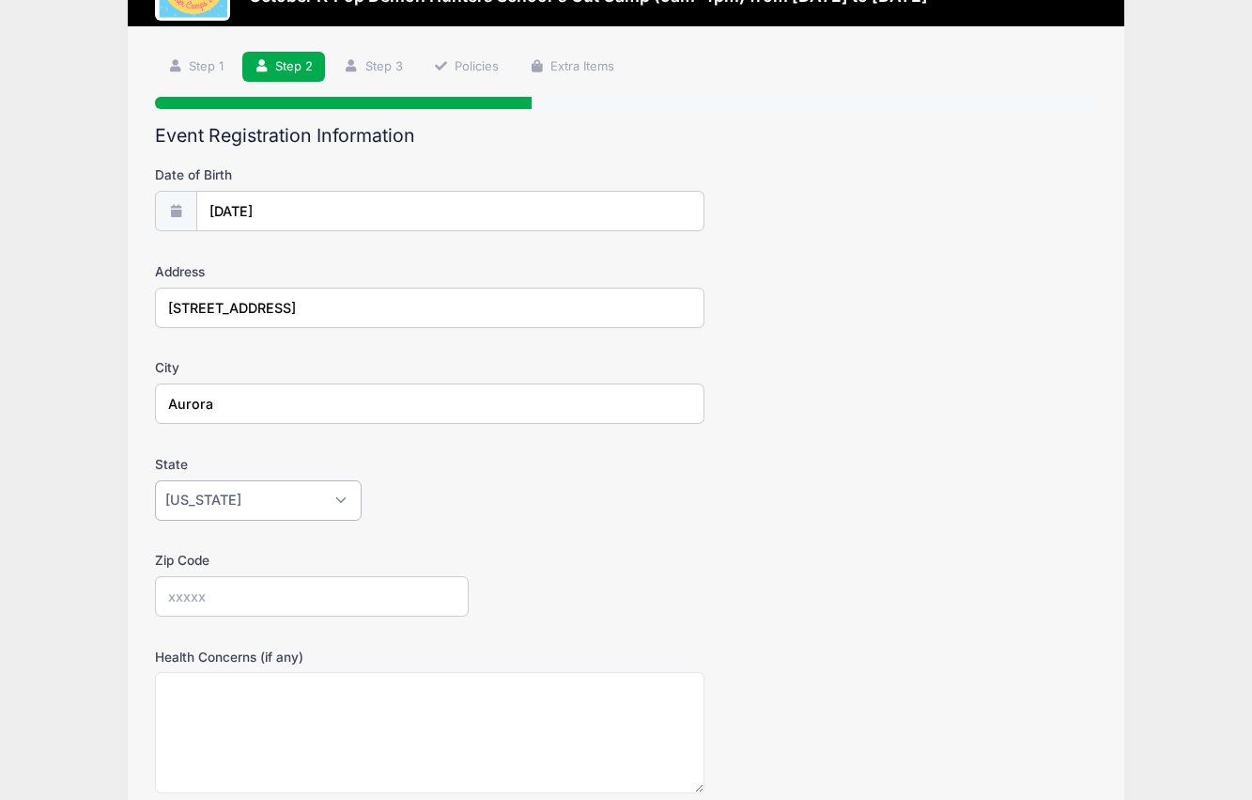
scroll to position [96, 0]
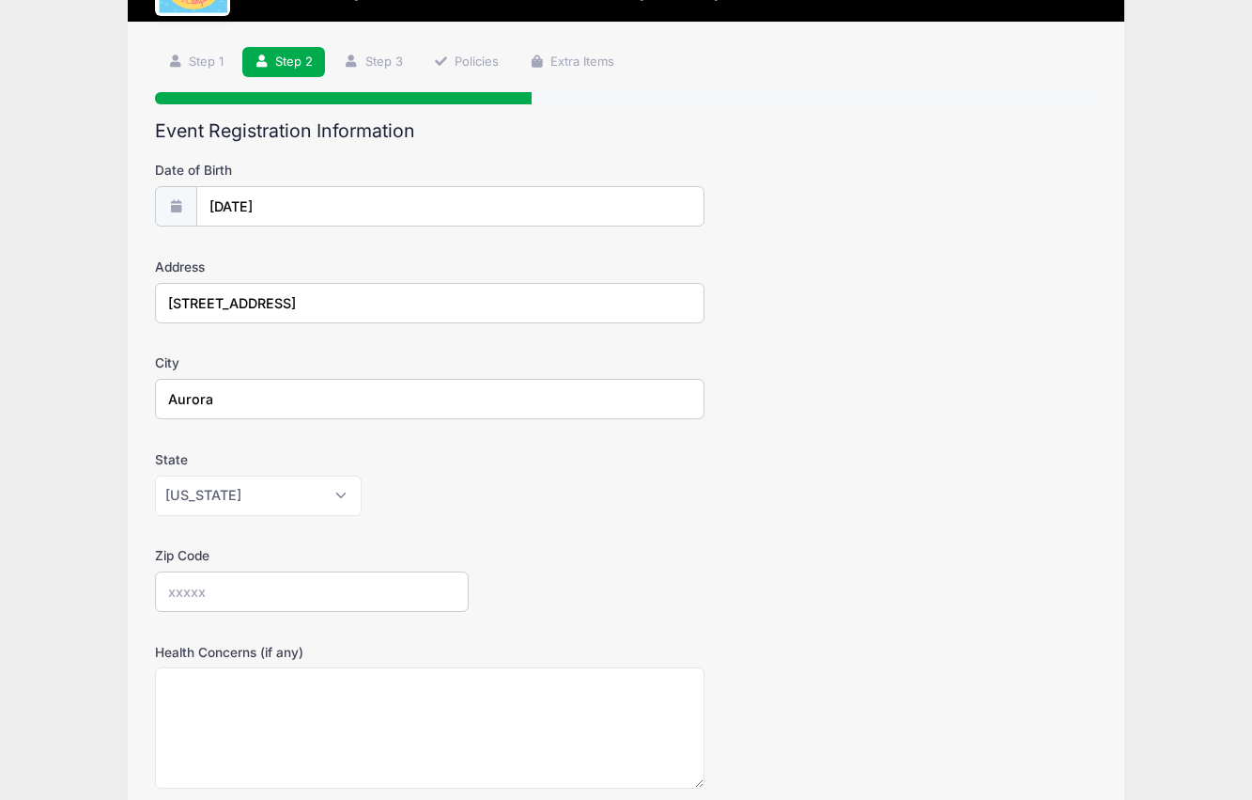
click at [261, 585] on input "Zip Code" at bounding box center [312, 591] width 314 height 40
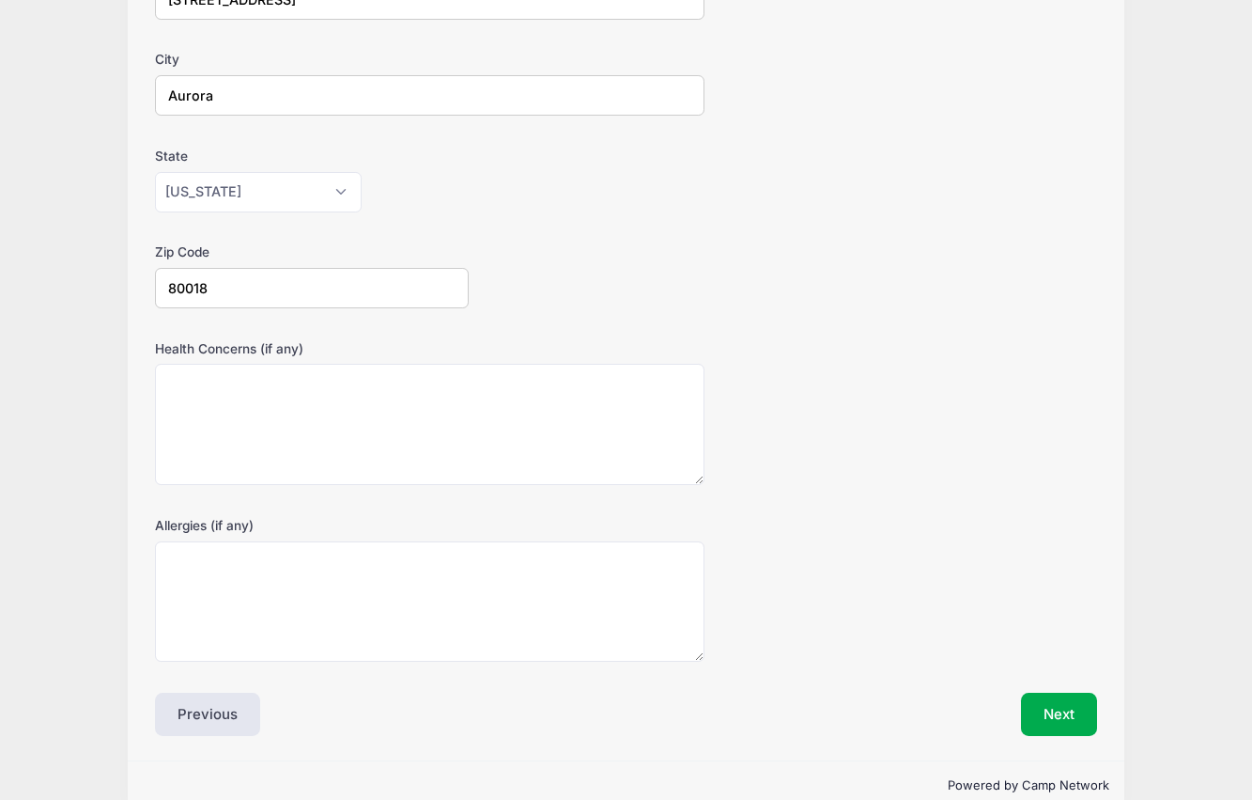
scroll to position [433, 0]
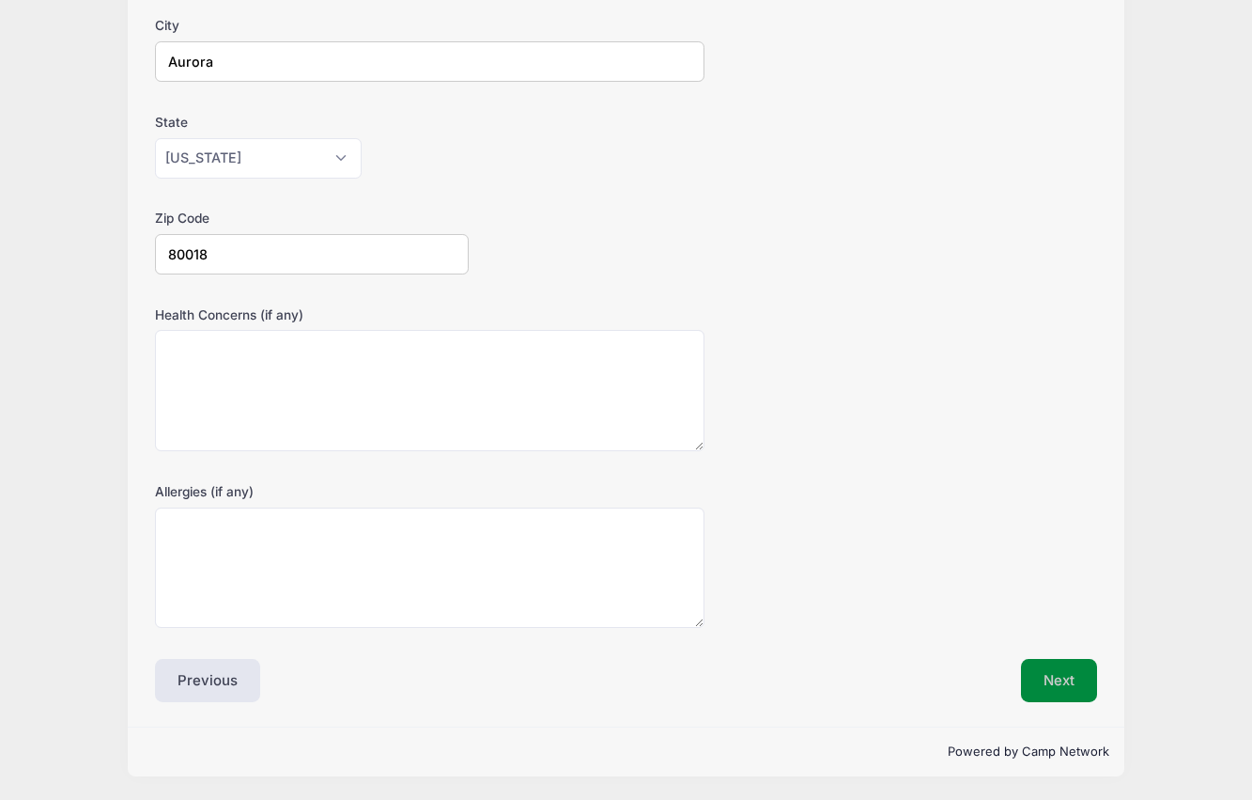
type input "80018"
click at [1057, 678] on button "Next" at bounding box center [1059, 680] width 76 height 43
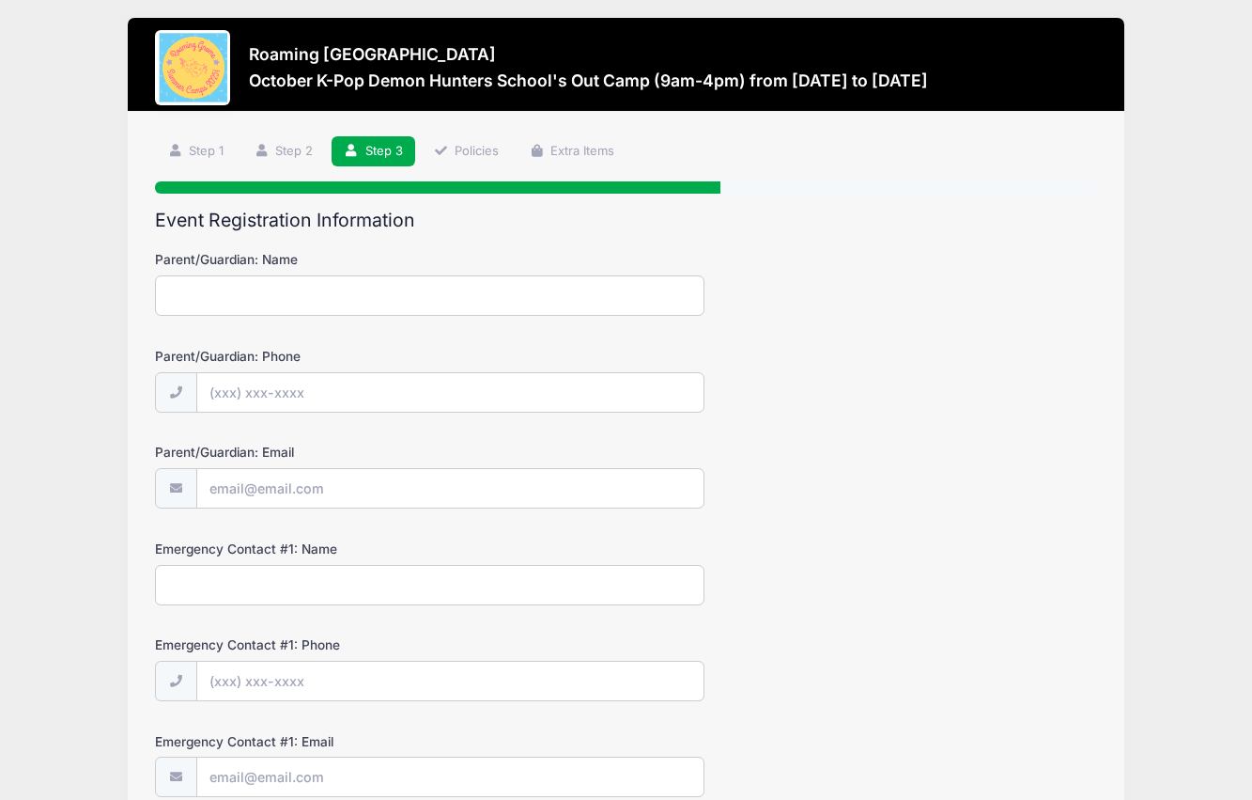
scroll to position [0, 0]
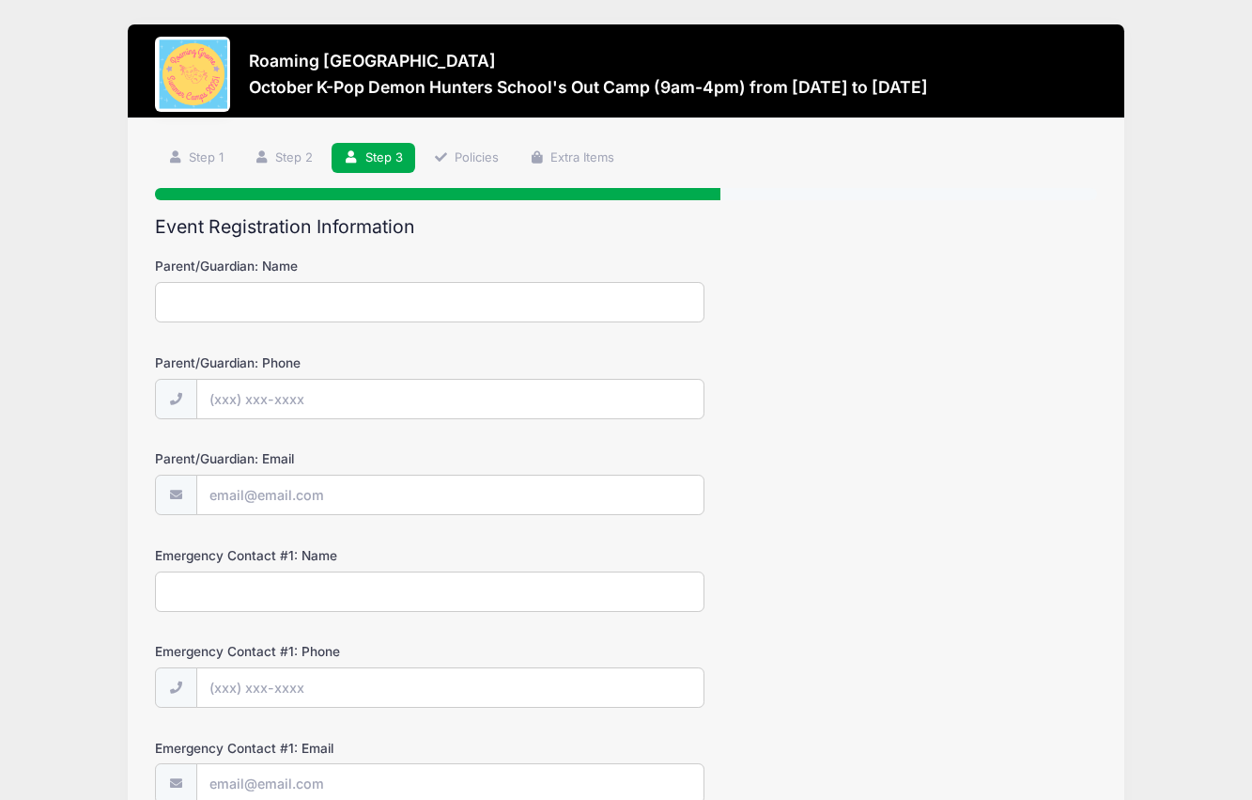
click at [281, 324] on form "Parent/Guardian: Name Parent/Guardian: Phone Parent/Guardian: Email Emergency C…" at bounding box center [625, 673] width 941 height 835
click at [283, 297] on input "Parent/Guardian: Name" at bounding box center [430, 302] width 550 height 40
type input "Hsin-Ying Lin"
click at [259, 387] on input "Parent/Guardian: Phone" at bounding box center [450, 400] width 506 height 40
type input "(240) 440-3296"
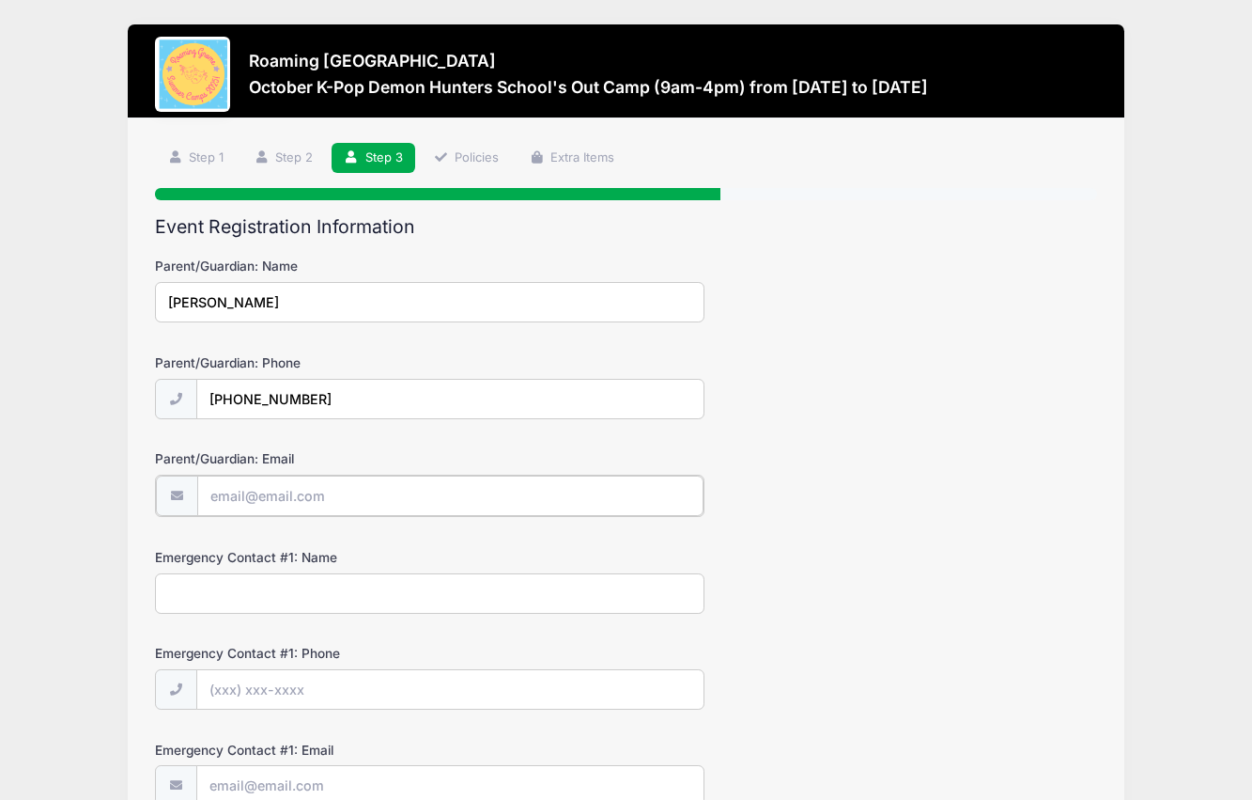
click at [221, 486] on input "Parent/Guardian: Email" at bounding box center [450, 495] width 506 height 40
type input "[EMAIL_ADDRESS][DATE][DOMAIN_NAME]"
click at [187, 598] on input "Emergency Contact #1: Name" at bounding box center [430, 591] width 550 height 40
type input "Szu-Wei Huang"
click at [223, 697] on input "Emergency Contact #1: Phone" at bounding box center [450, 688] width 506 height 40
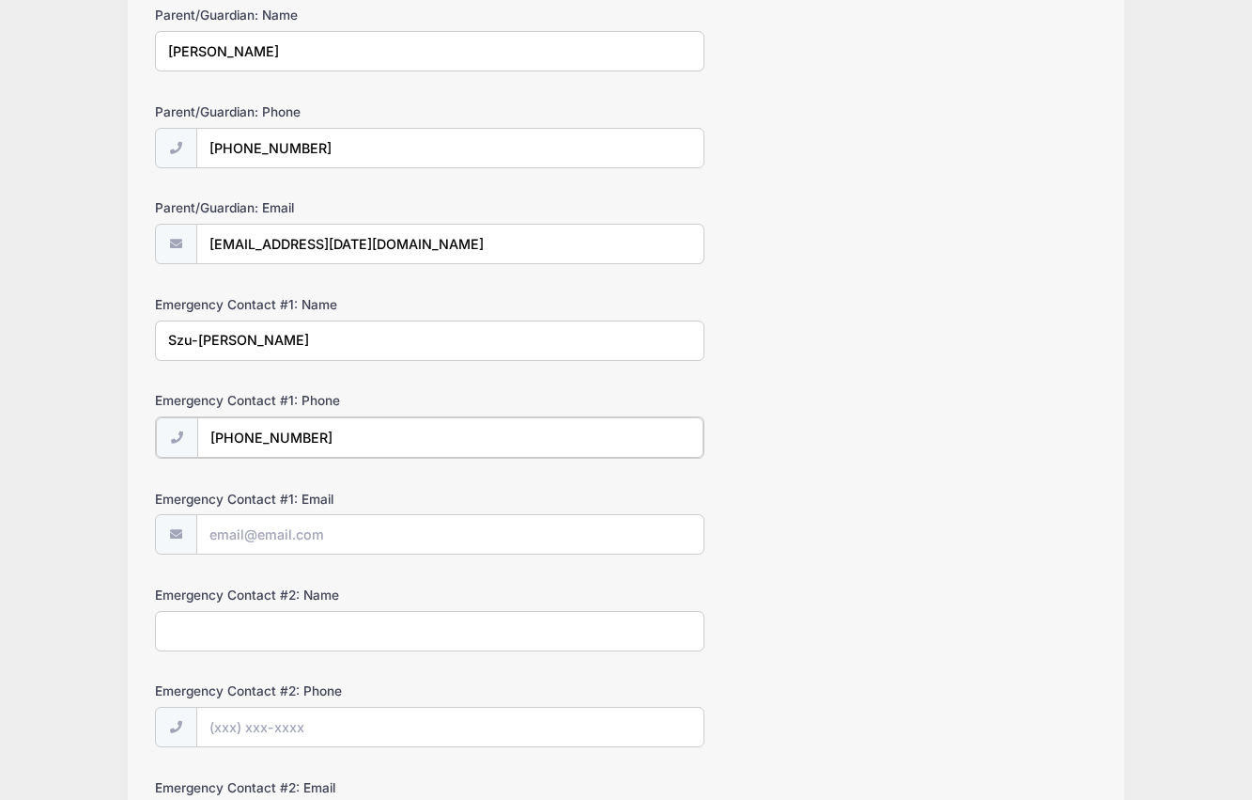
scroll to position [252, 0]
type input "(240) 440-1265"
click at [243, 526] on input "Emergency Contact #1: Email" at bounding box center [450, 532] width 506 height 40
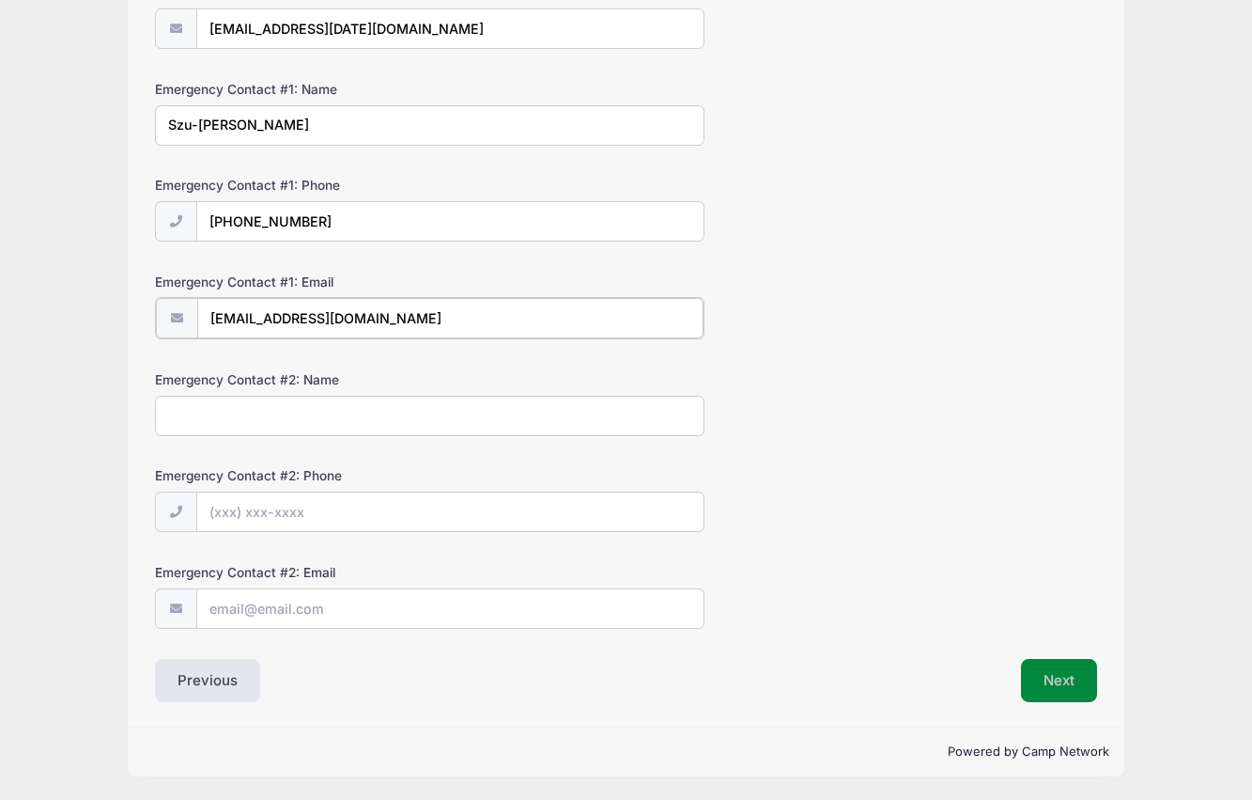
type input "never60814@gmail.com"
click at [1082, 686] on button "Next" at bounding box center [1059, 680] width 76 height 43
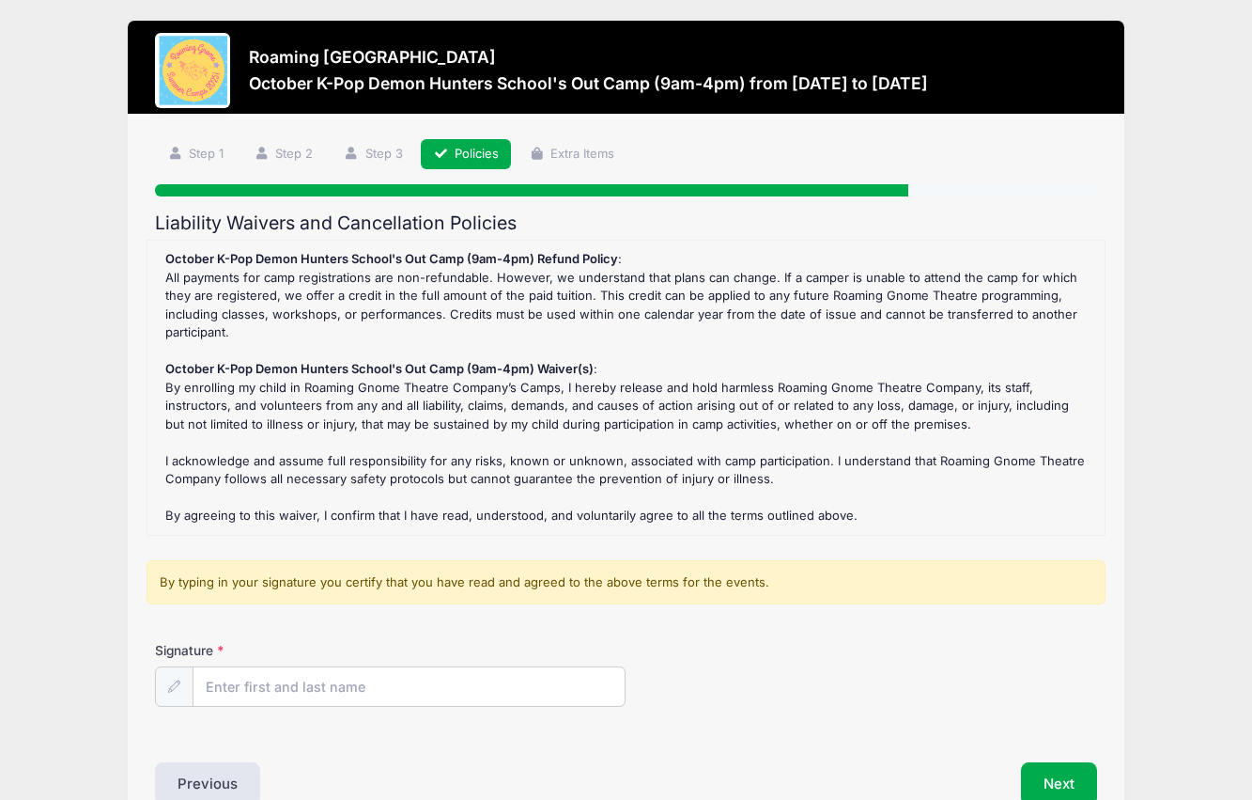
scroll to position [0, 0]
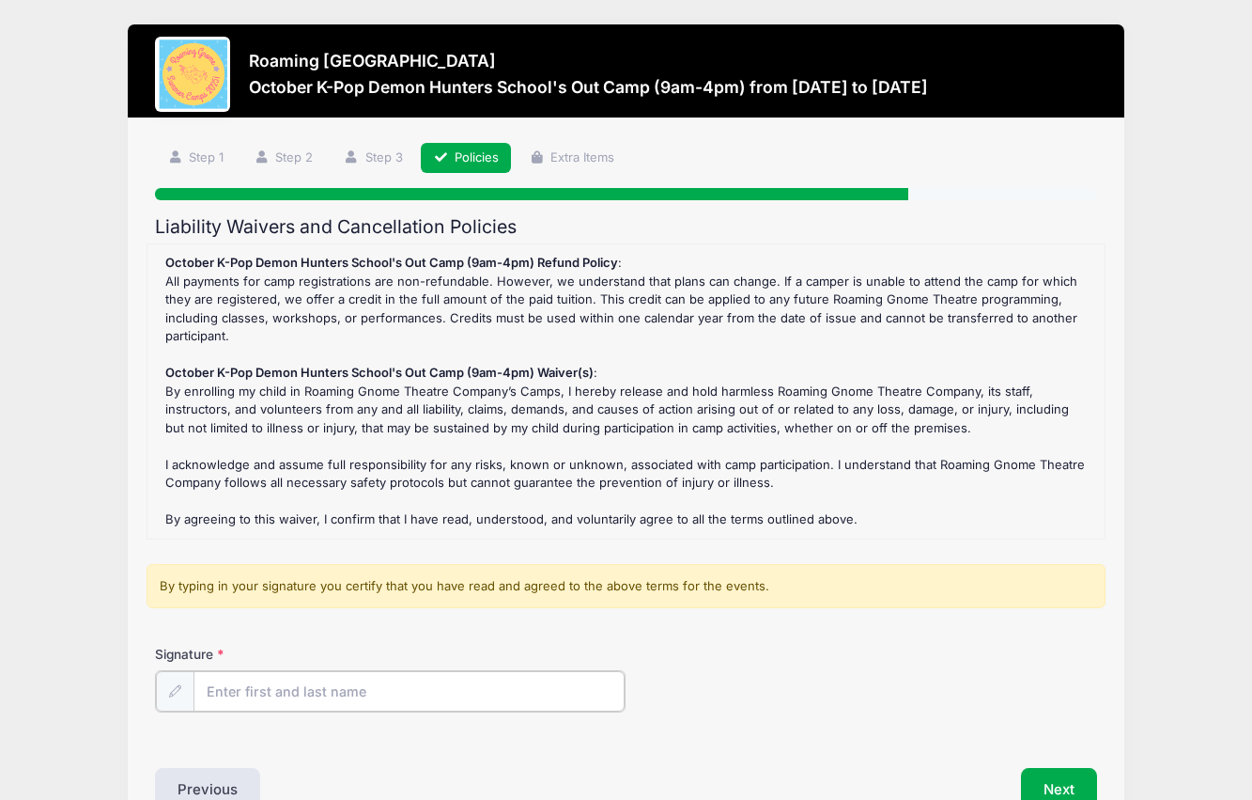
click at [250, 696] on input "Signature" at bounding box center [409, 691] width 431 height 40
type input "Hsin-Ying Lin"
click at [1048, 778] on button "Next" at bounding box center [1059, 787] width 76 height 43
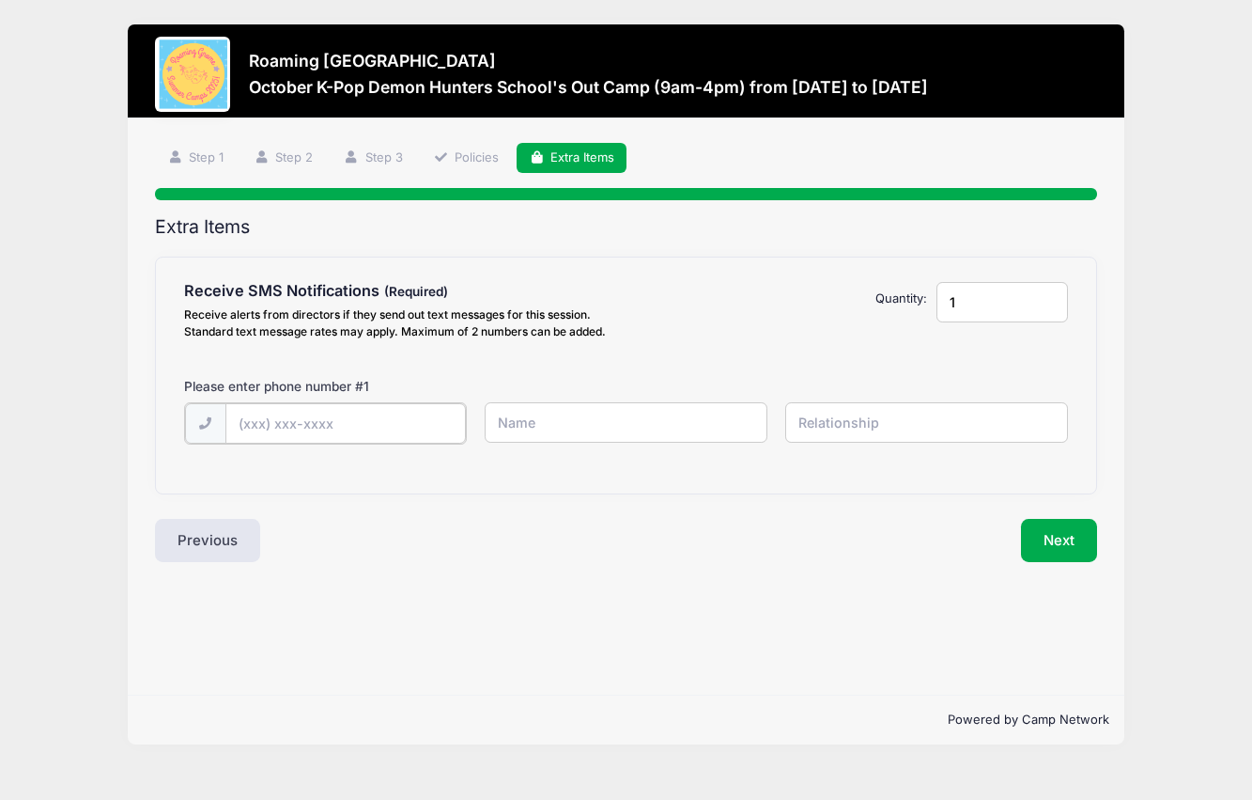
click at [0, 0] on input "text" at bounding box center [0, 0] width 0 height 0
type input "(240) 440-3296"
click at [0, 0] on input "text" at bounding box center [0, 0] width 0 height 0
type input "Hsin-Ying"
click at [0, 0] on input "text" at bounding box center [0, 0] width 0 height 0
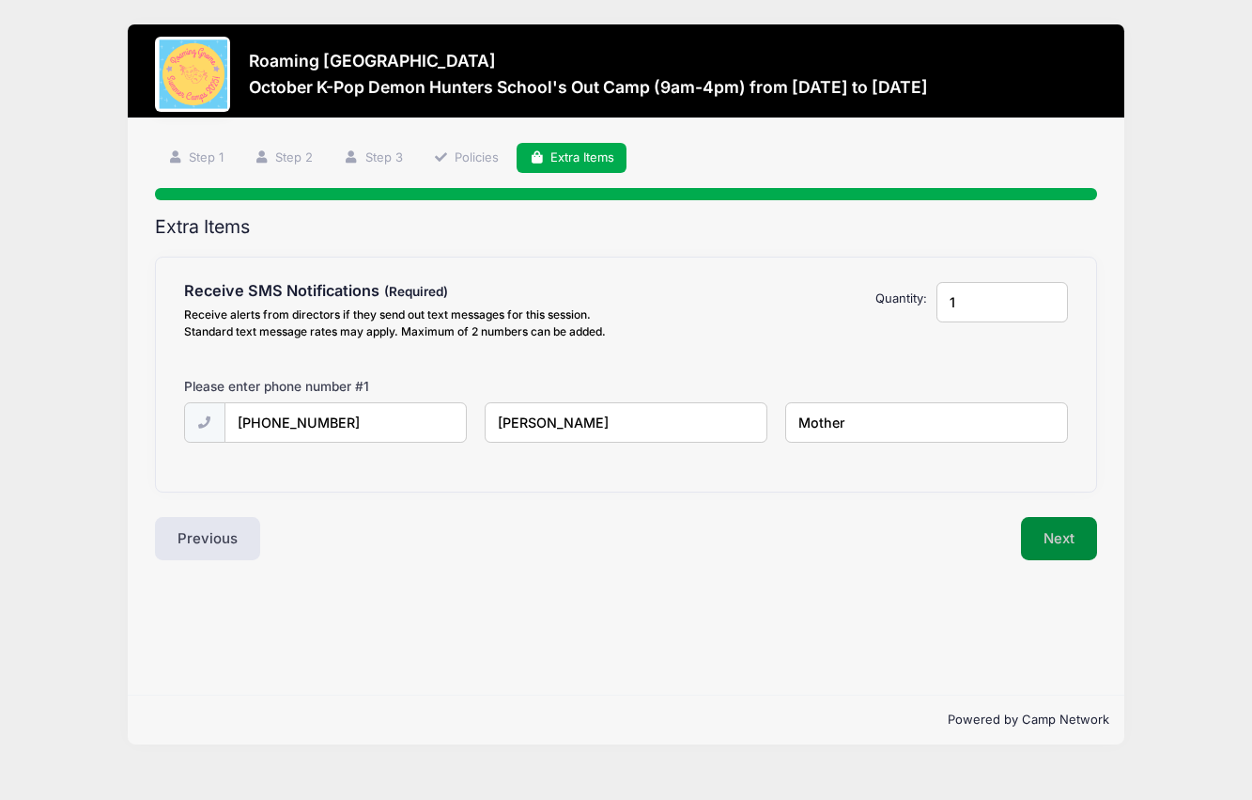
type input "Mother"
click at [1065, 540] on button "Next" at bounding box center [1059, 538] width 76 height 43
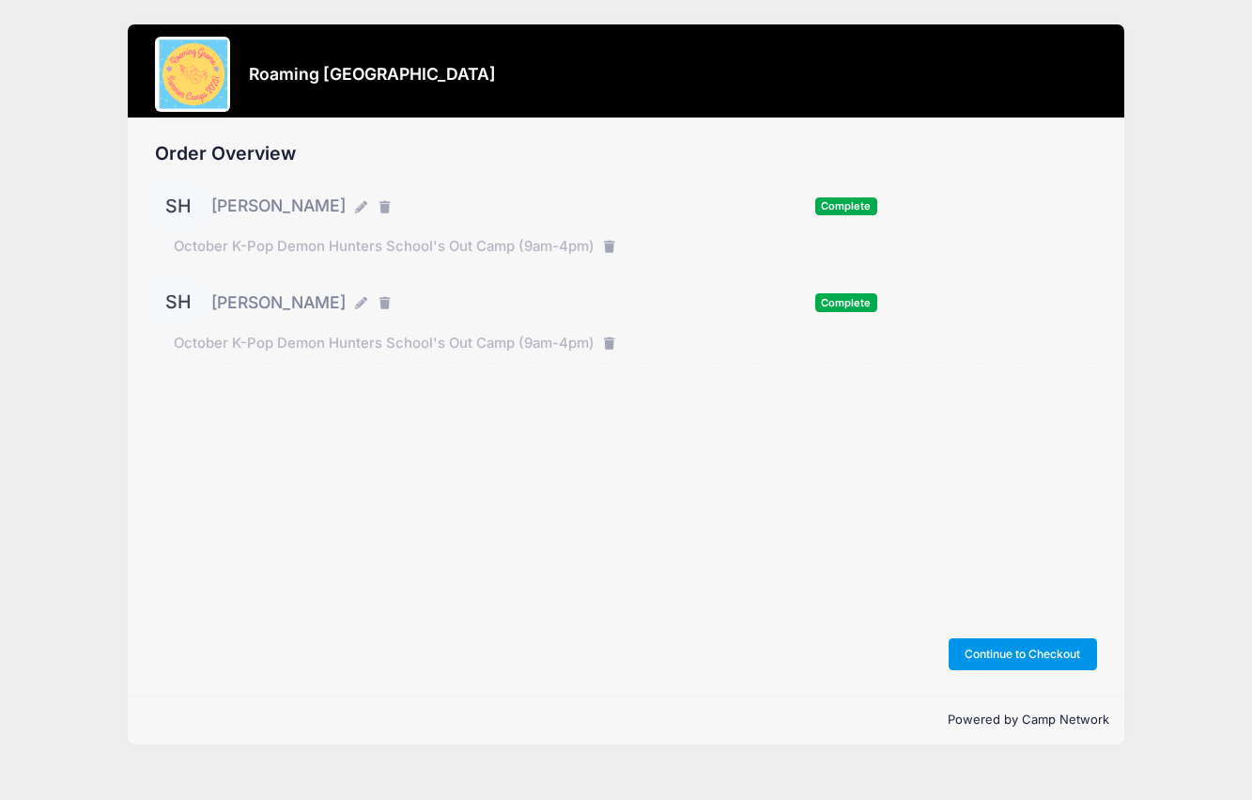
click at [1055, 648] on button "Continue to Checkout" at bounding box center [1023, 654] width 148 height 32
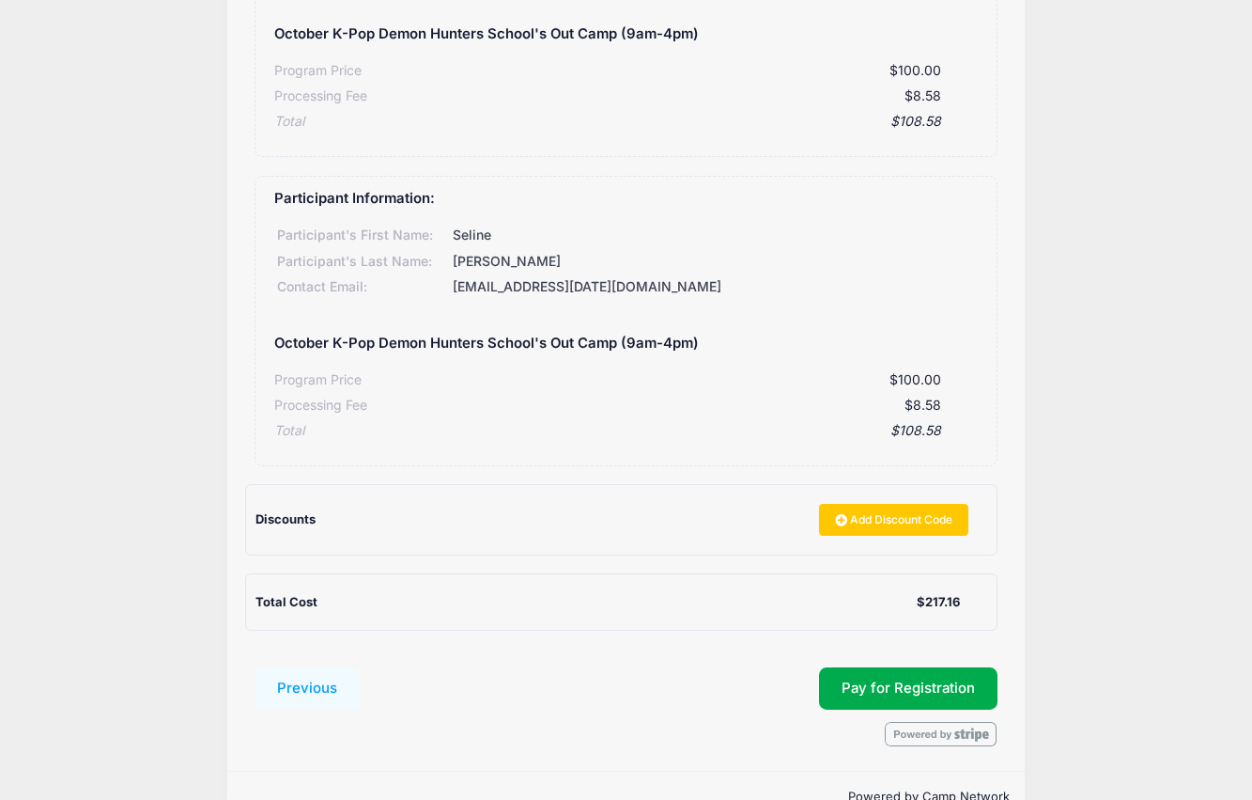
scroll to position [359, 0]
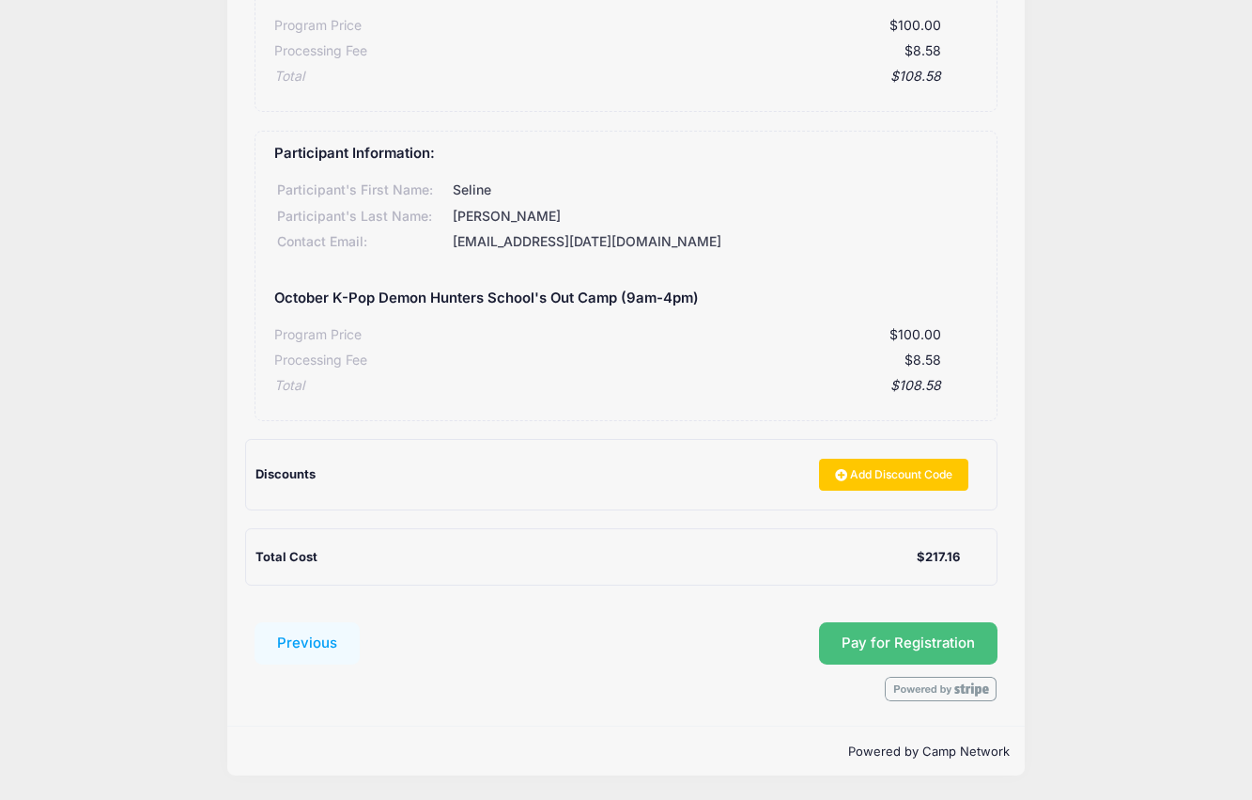
click at [877, 655] on button "Pay for Registration" at bounding box center [908, 643] width 179 height 43
